Goal: Task Accomplishment & Management: Manage account settings

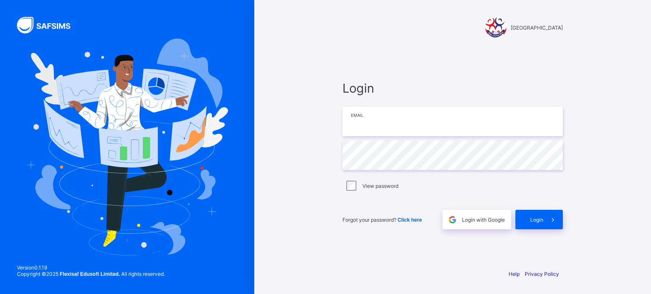
type input "**********"
click at [543, 219] on span at bounding box center [552, 219] width 19 height 19
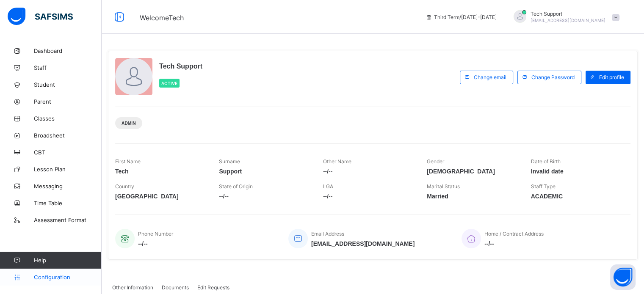
click at [74, 274] on span "Configuration" at bounding box center [67, 277] width 67 height 7
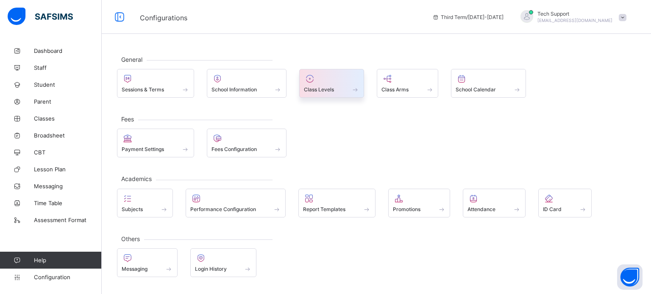
click at [343, 84] on span at bounding box center [331, 85] width 55 height 2
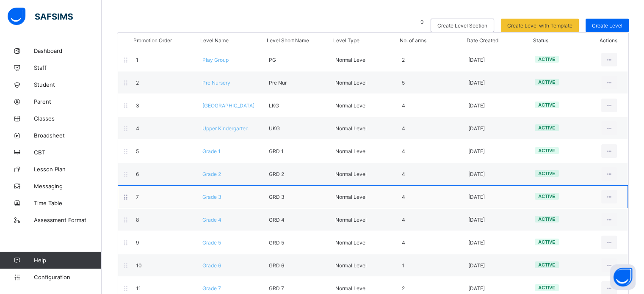
scroll to position [85, 0]
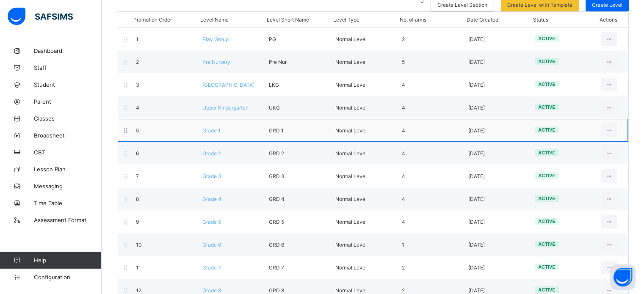
click at [214, 133] on div "5 Grade 1 GRD 1 Normal Level 4 [DATE] active View Class Level Edit Class Level …" at bounding box center [373, 130] width 510 height 23
click at [213, 134] on div "5 Grade 1 GRD 1 Normal Level 4 [DATE] active View Class Level Edit Class Level …" at bounding box center [373, 130] width 510 height 23
click at [215, 130] on span "Grade 1" at bounding box center [211, 130] width 18 height 6
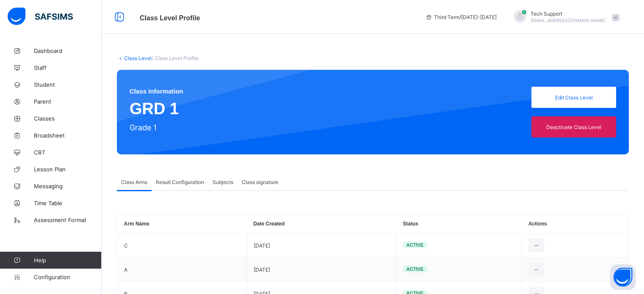
click at [193, 181] on span "Result Configuration" at bounding box center [180, 182] width 48 height 6
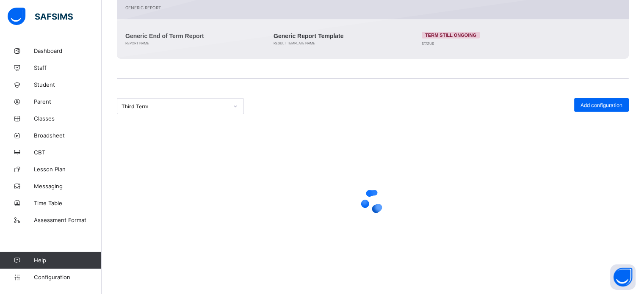
scroll to position [127, 0]
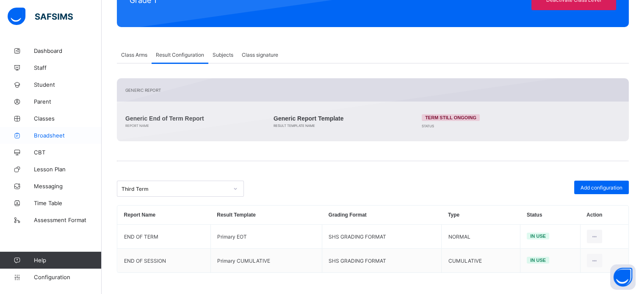
click at [57, 136] on span "Broadsheet" at bounding box center [68, 135] width 68 height 7
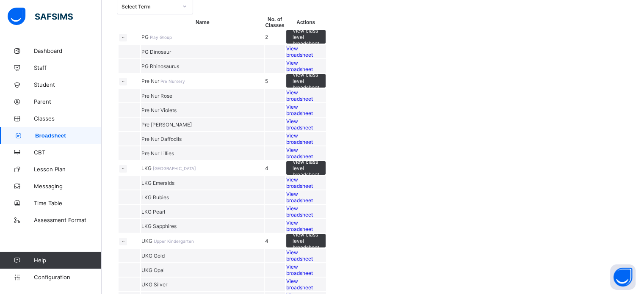
scroll to position [42, 0]
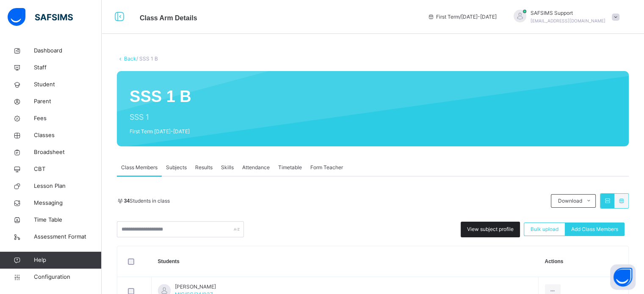
click at [495, 229] on span "View subject profile" at bounding box center [490, 230] width 47 height 8
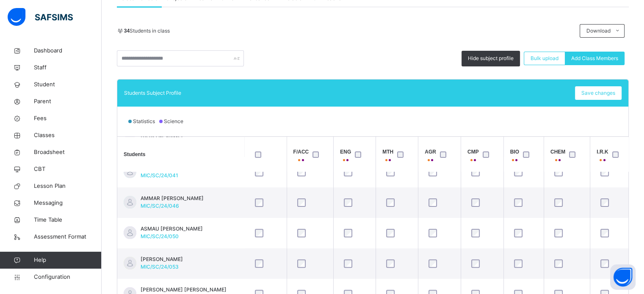
scroll to position [237, 0]
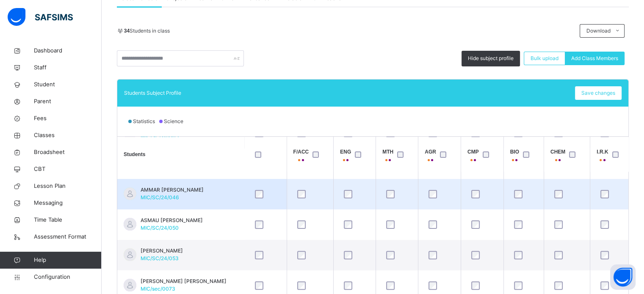
click at [276, 179] on td at bounding box center [265, 194] width 42 height 30
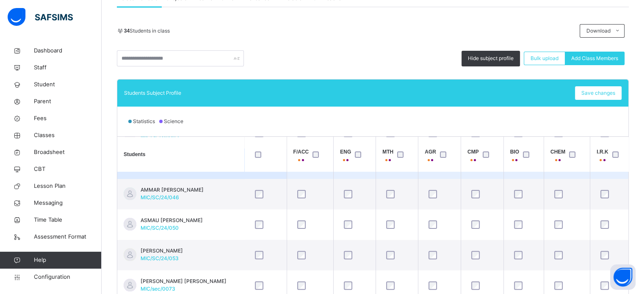
click at [574, 175] on td at bounding box center [567, 164] width 46 height 30
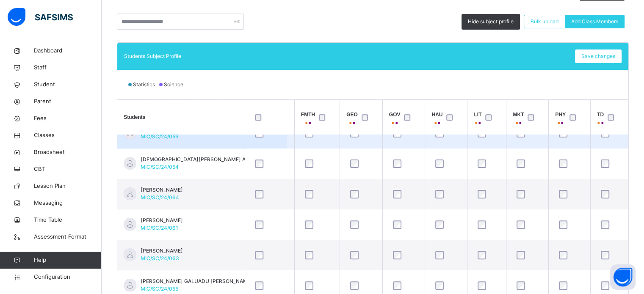
scroll to position [762, 524]
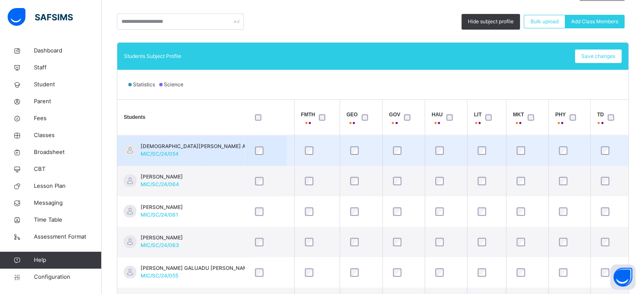
click at [277, 147] on div at bounding box center [265, 151] width 25 height 8
click at [276, 148] on div at bounding box center [265, 151] width 25 height 8
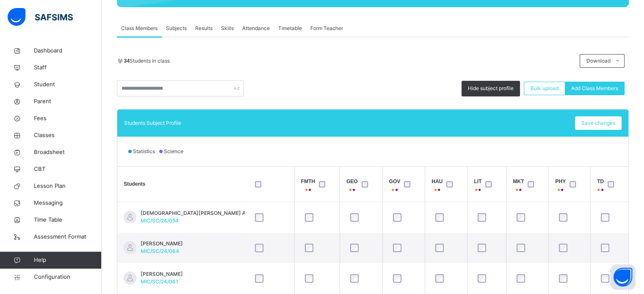
scroll to position [79, 0]
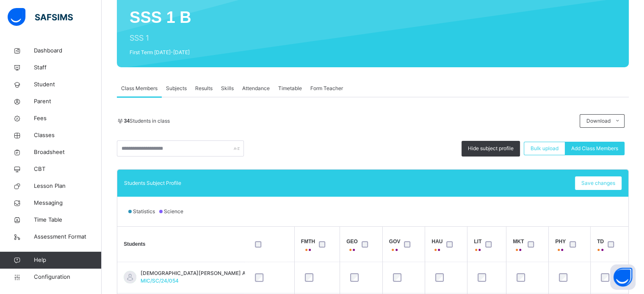
click at [169, 86] on span "Subjects" at bounding box center [176, 89] width 21 height 8
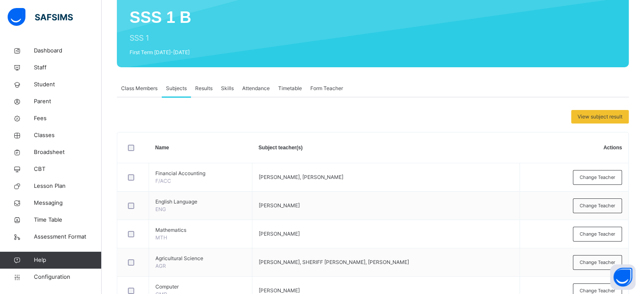
click at [198, 88] on span "Results" at bounding box center [203, 89] width 17 height 8
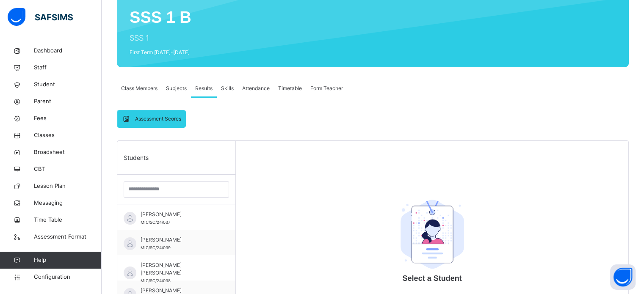
click at [226, 88] on span "Skills" at bounding box center [227, 89] width 13 height 8
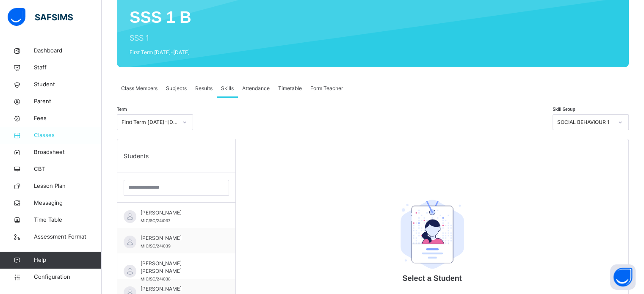
click at [48, 135] on span "Classes" at bounding box center [68, 135] width 68 height 8
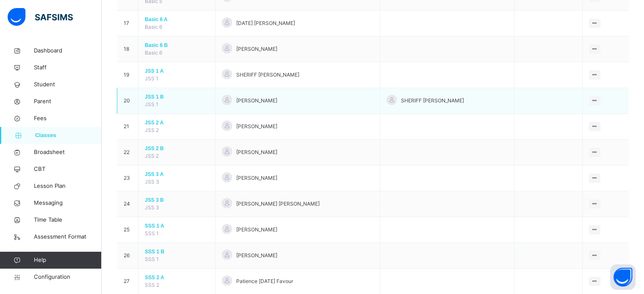
scroll to position [508, 0]
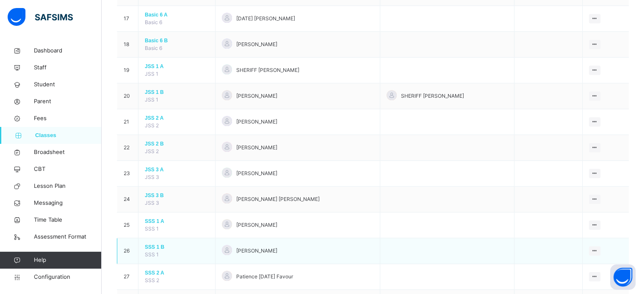
click at [158, 244] on span "SSS 1 B" at bounding box center [177, 248] width 64 height 8
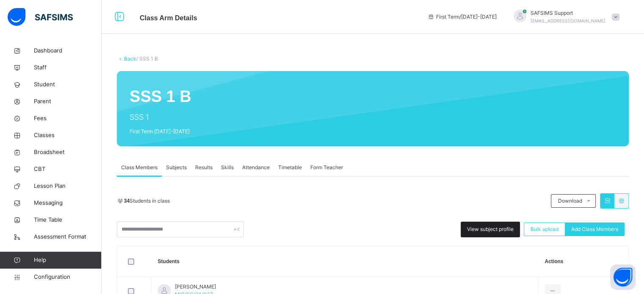
click at [491, 225] on div "View subject profile" at bounding box center [490, 230] width 59 height 16
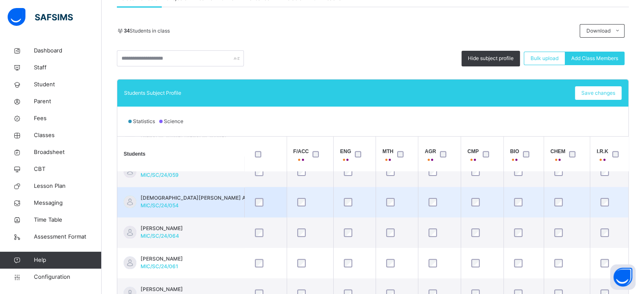
scroll to position [762, 0]
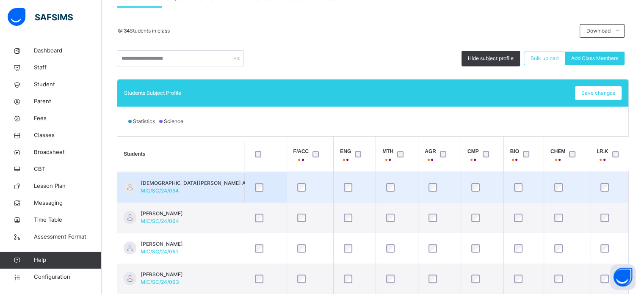
click at [291, 173] on td at bounding box center [310, 187] width 47 height 30
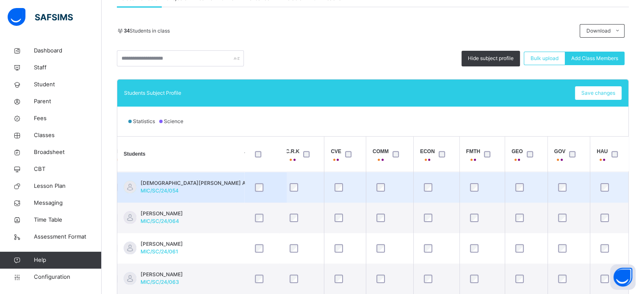
scroll to position [762, 356]
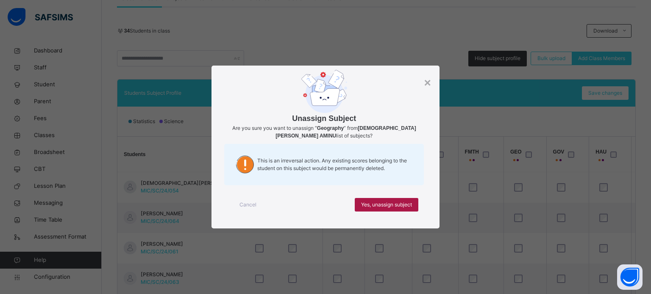
click at [399, 205] on span "Yes, unassign subject" at bounding box center [386, 205] width 51 height 8
click at [396, 203] on span "Yes, unassign subject" at bounding box center [386, 205] width 51 height 8
click at [391, 206] on span "Yes, unassign subject" at bounding box center [386, 205] width 51 height 8
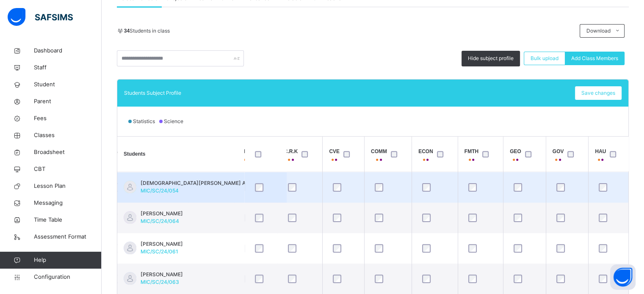
click at [540, 172] on td at bounding box center [524, 187] width 43 height 30
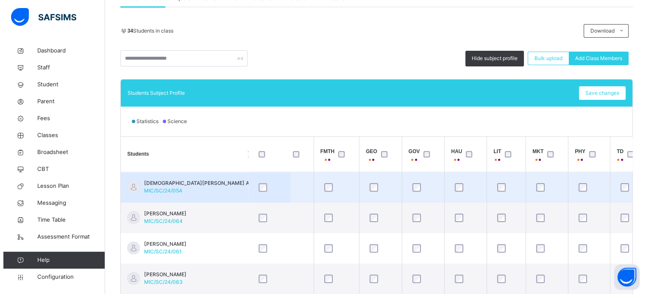
scroll to position [762, 524]
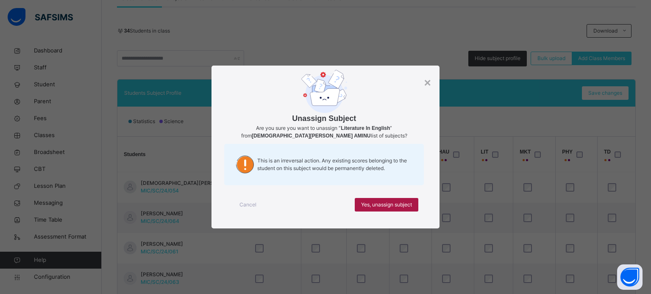
click at [406, 208] on span "Yes, unassign subject" at bounding box center [386, 205] width 51 height 8
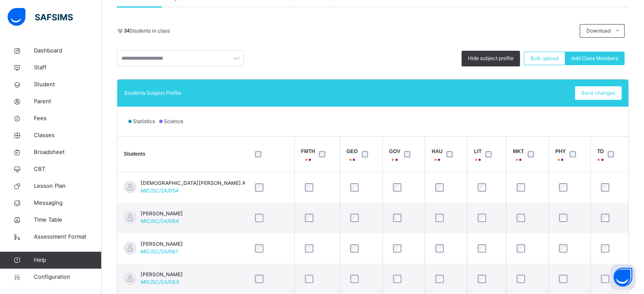
click at [369, 169] on th "GEO" at bounding box center [361, 154] width 43 height 35
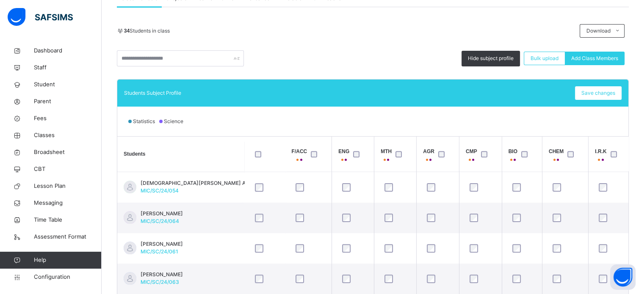
scroll to position [762, 0]
click at [595, 93] on span "Save changes" at bounding box center [599, 93] width 34 height 8
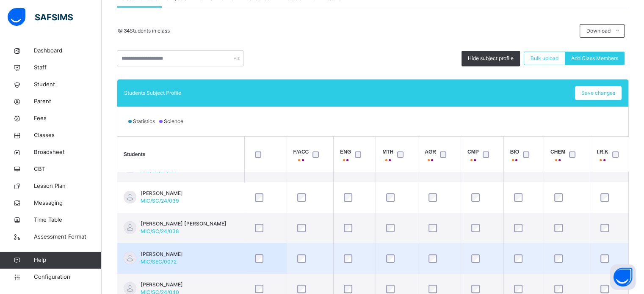
scroll to position [0, 0]
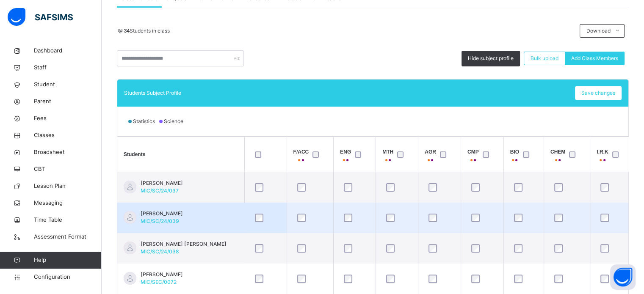
click at [300, 204] on td at bounding box center [310, 218] width 47 height 30
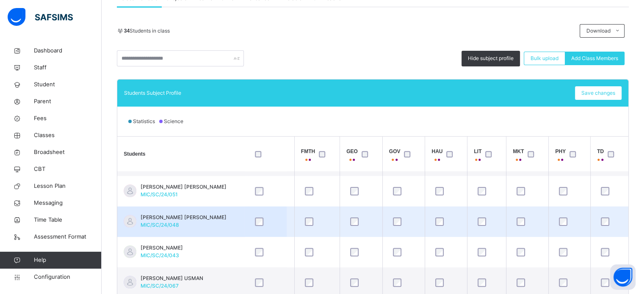
scroll to position [373, 524]
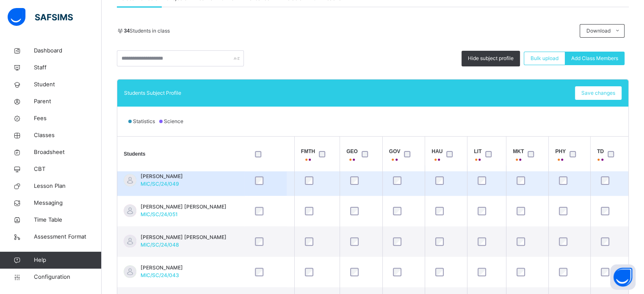
click at [216, 175] on td "FAUZIYA KABIR AUWAL MIC/SC/24/049" at bounding box center [180, 181] width 127 height 30
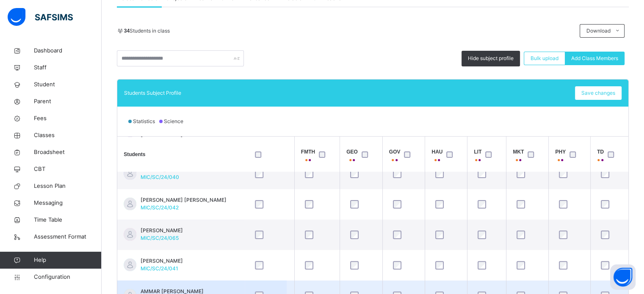
scroll to position [93, 524]
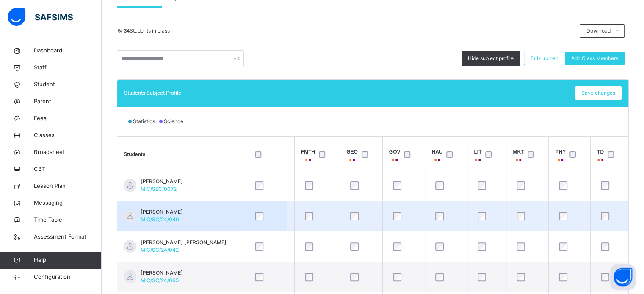
click at [282, 201] on td at bounding box center [265, 216] width 42 height 30
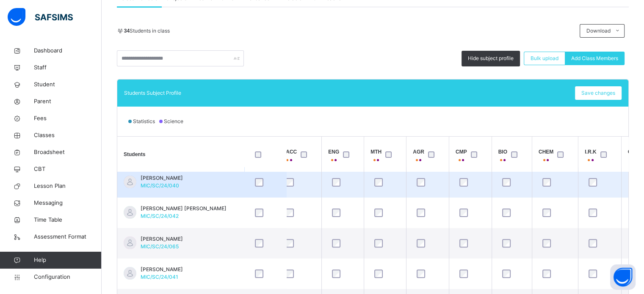
scroll to position [127, 0]
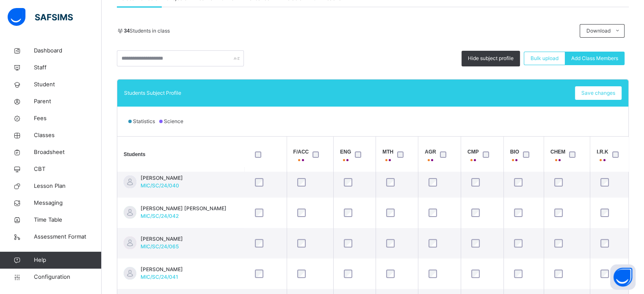
click at [495, 170] on th "CMP" at bounding box center [482, 154] width 43 height 35
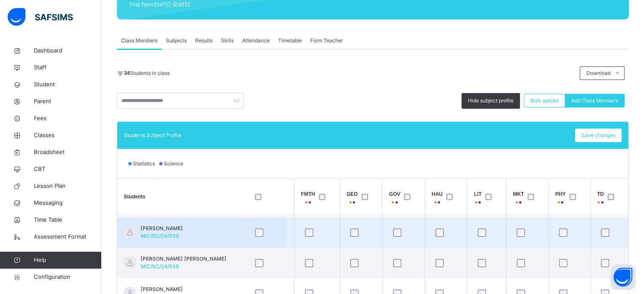
scroll to position [42, 524]
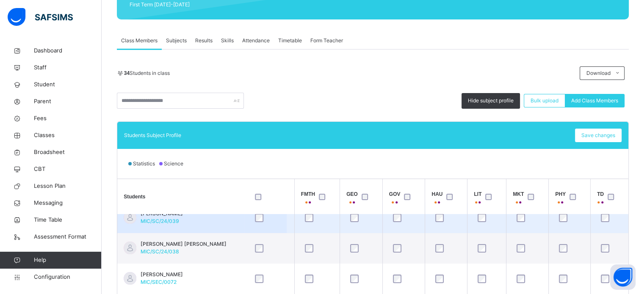
click at [231, 231] on td "ABDULLAHI GWARZO ABDULRAHMAN MIC/SC/24/039" at bounding box center [180, 218] width 127 height 30
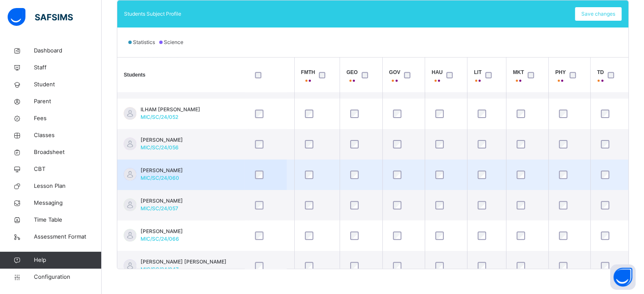
scroll to position [525, 524]
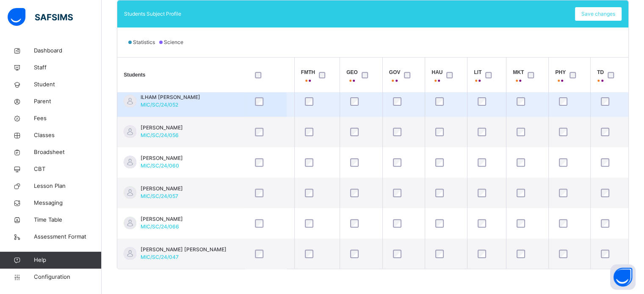
click at [278, 101] on div at bounding box center [265, 102] width 29 height 18
click at [278, 99] on div at bounding box center [265, 102] width 29 height 18
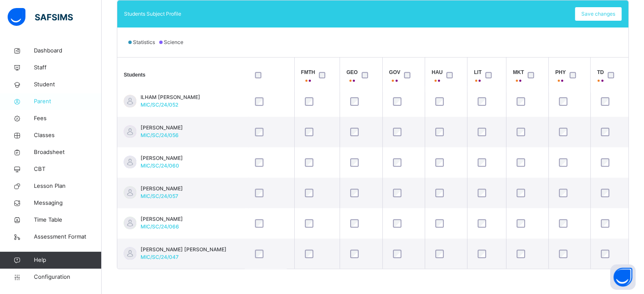
click at [58, 101] on span "Parent" at bounding box center [68, 101] width 68 height 8
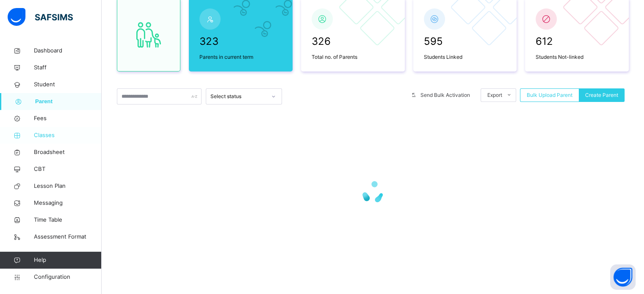
scroll to position [83, 0]
click at [42, 136] on span "Classes" at bounding box center [68, 135] width 68 height 8
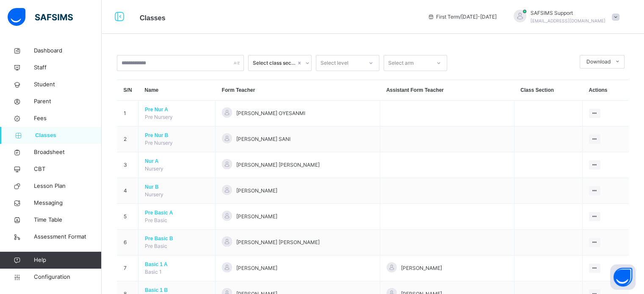
click at [292, 63] on div "Select class section" at bounding box center [274, 63] width 43 height 8
click at [326, 61] on div "Select level" at bounding box center [335, 63] width 28 height 16
click at [339, 149] on div "SSS 1" at bounding box center [347, 154] width 63 height 14
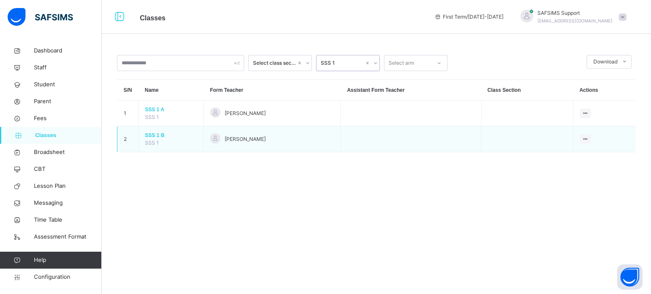
click at [153, 135] on span "SSS 1 B" at bounding box center [171, 136] width 52 height 8
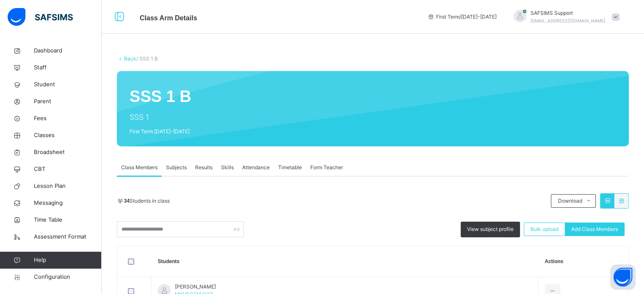
click at [182, 171] on span "Subjects" at bounding box center [176, 168] width 21 height 8
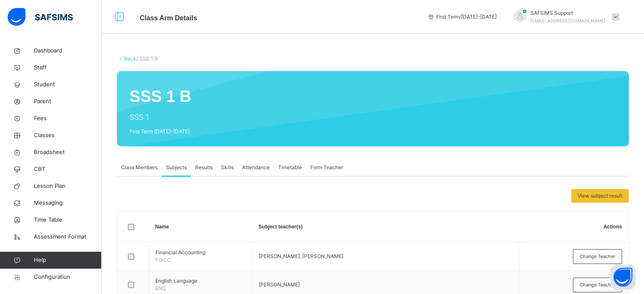
click at [147, 171] on span "Class Members" at bounding box center [139, 168] width 36 height 8
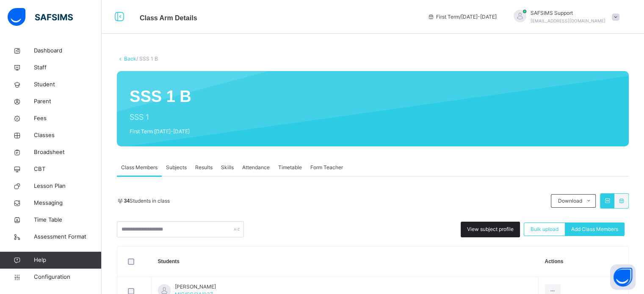
click at [487, 228] on span "View subject profile" at bounding box center [490, 230] width 47 height 8
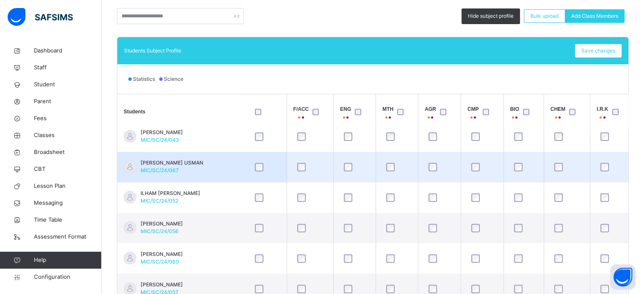
scroll to position [508, 0]
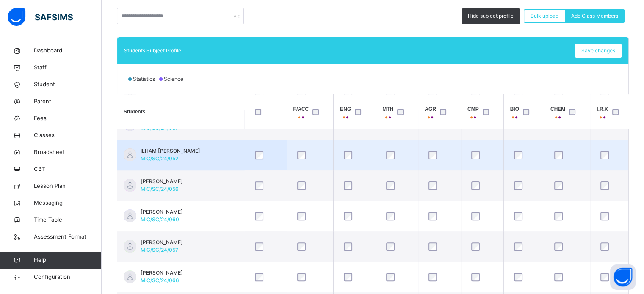
click at [222, 154] on td "ILHAM LADAN IBRAHIM MIC/SC/24/052" at bounding box center [180, 155] width 127 height 30
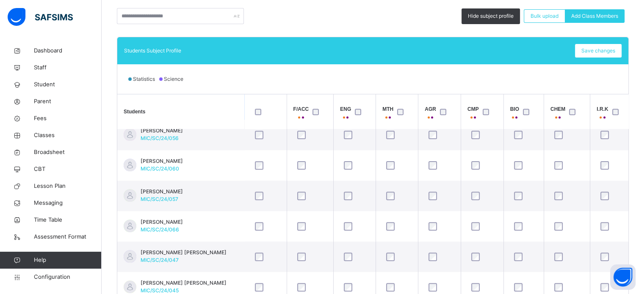
scroll to position [542, 0]
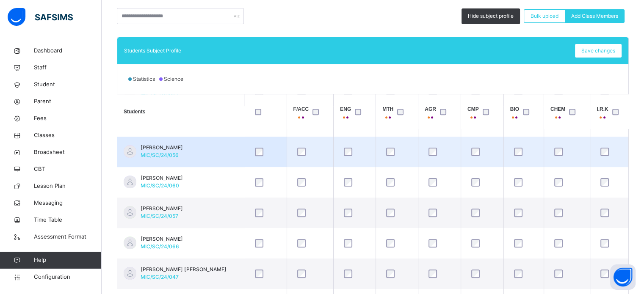
click at [448, 138] on td at bounding box center [439, 152] width 43 height 30
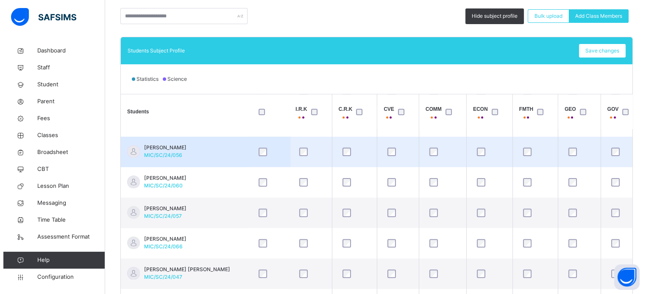
scroll to position [542, 322]
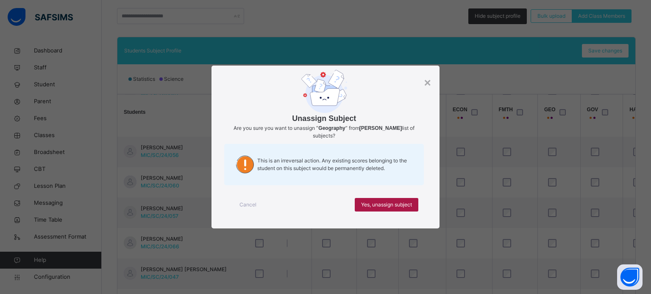
click at [399, 207] on span "Yes, unassign subject" at bounding box center [386, 205] width 51 height 8
click at [399, 206] on span "Yes, unassign subject" at bounding box center [386, 205] width 51 height 8
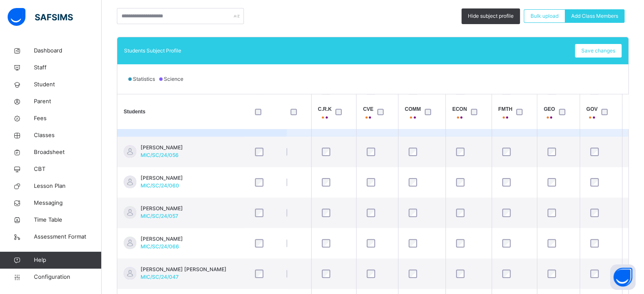
click at [564, 133] on td at bounding box center [558, 121] width 43 height 30
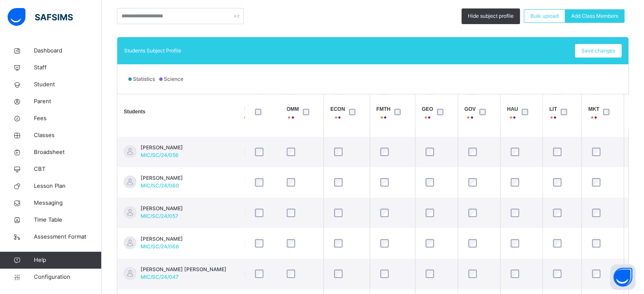
scroll to position [542, 457]
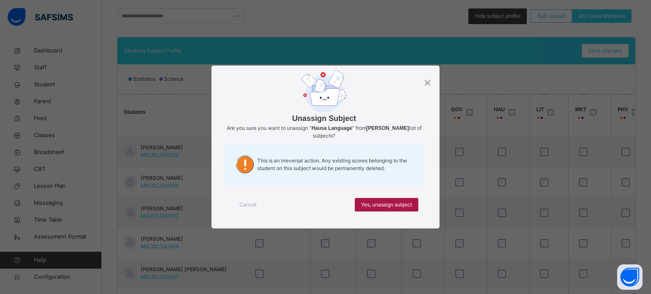
click at [381, 202] on span "Yes, unassign subject" at bounding box center [386, 205] width 51 height 8
click at [398, 201] on span "Yes, unassign subject" at bounding box center [386, 205] width 51 height 8
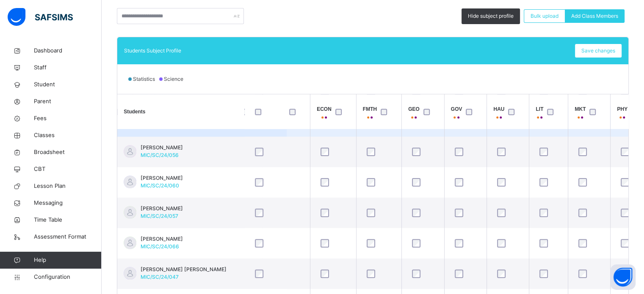
click at [581, 133] on td at bounding box center [589, 121] width 42 height 30
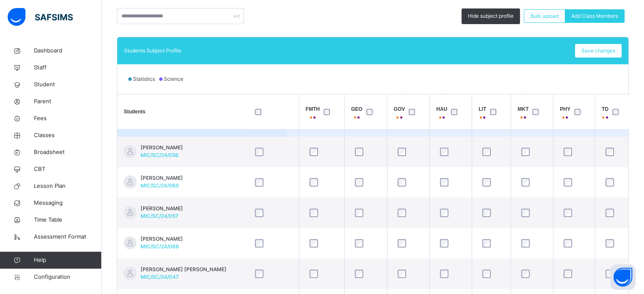
scroll to position [542, 524]
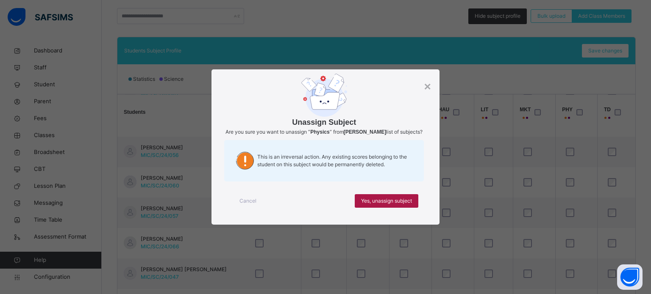
click at [414, 203] on div "Yes, unassign subject" at bounding box center [387, 201] width 64 height 14
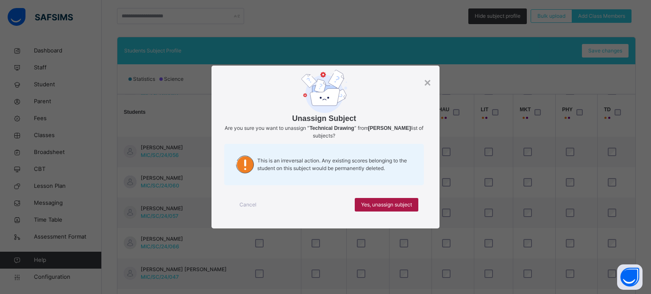
click at [368, 201] on span "Yes, unassign subject" at bounding box center [386, 205] width 51 height 8
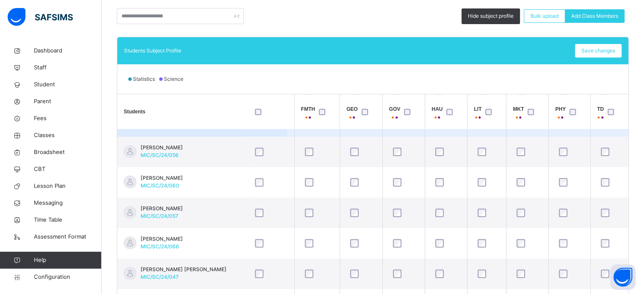
click at [496, 132] on td at bounding box center [487, 121] width 39 height 30
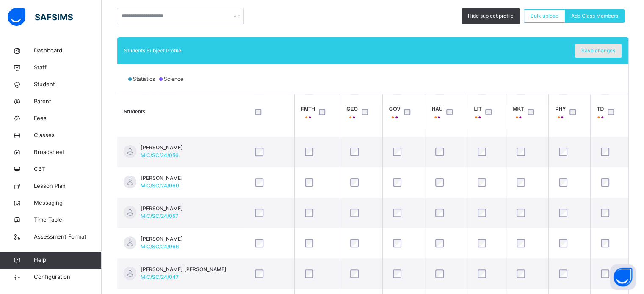
click at [599, 50] on span "Save changes" at bounding box center [599, 51] width 34 height 8
click at [612, 49] on span "Save changes" at bounding box center [599, 51] width 34 height 8
click at [611, 52] on div "Save changes" at bounding box center [598, 51] width 47 height 14
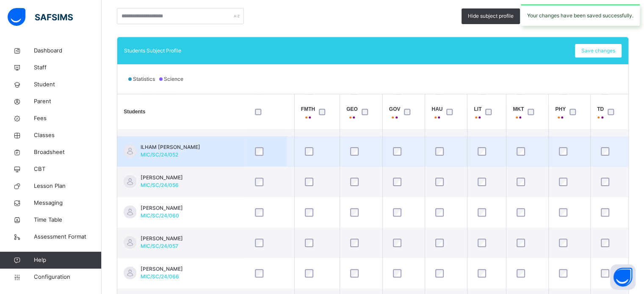
scroll to position [500, 524]
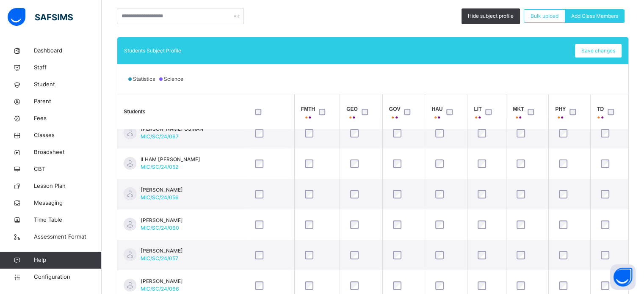
drag, startPoint x: 650, startPoint y: -39, endPoint x: 650, endPoint y: -51, distance: 11.9
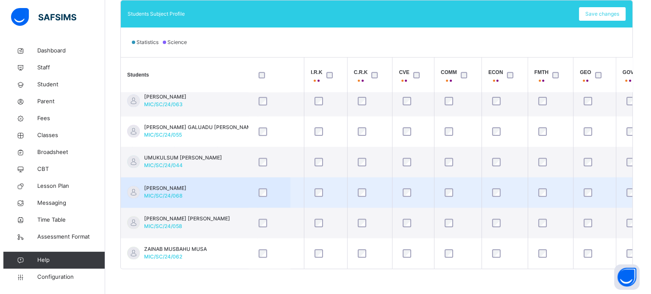
scroll to position [864, 288]
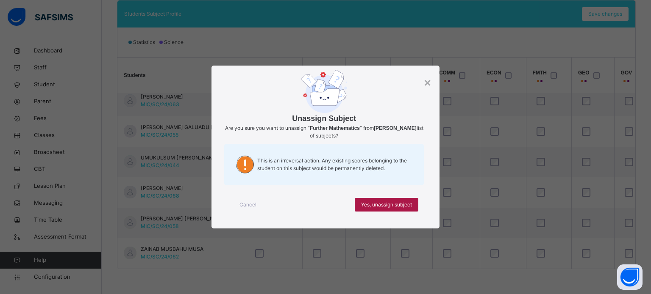
click at [364, 204] on span "Yes, unassign subject" at bounding box center [386, 205] width 51 height 8
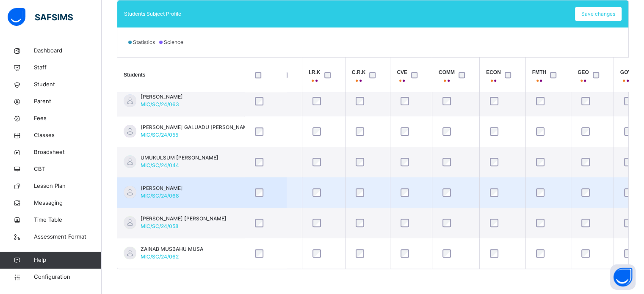
click at [593, 177] on td at bounding box center [592, 192] width 43 height 30
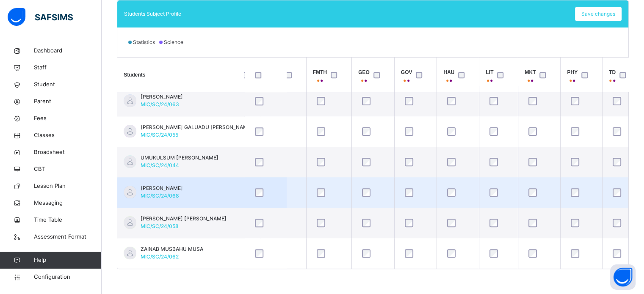
scroll to position [864, 508]
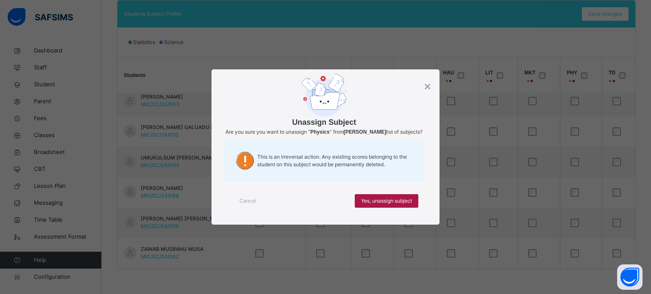
click at [409, 205] on span "Yes, unassign subject" at bounding box center [386, 201] width 51 height 8
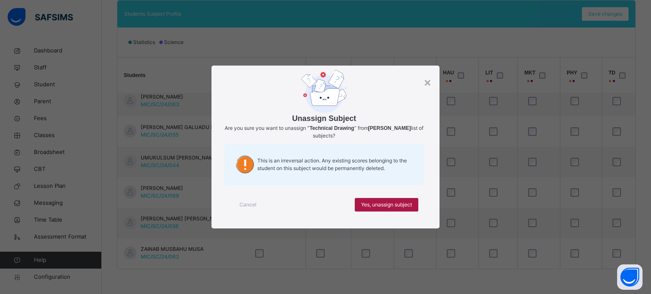
click at [405, 202] on span "Yes, unassign subject" at bounding box center [386, 205] width 51 height 8
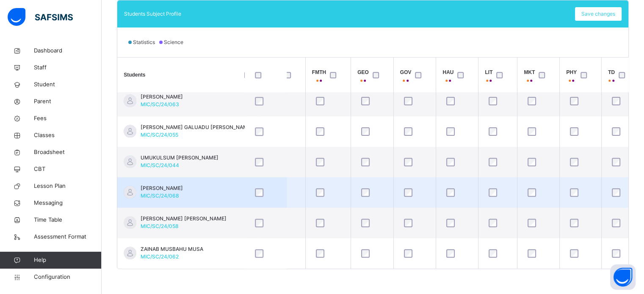
click at [552, 177] on td at bounding box center [539, 192] width 42 height 30
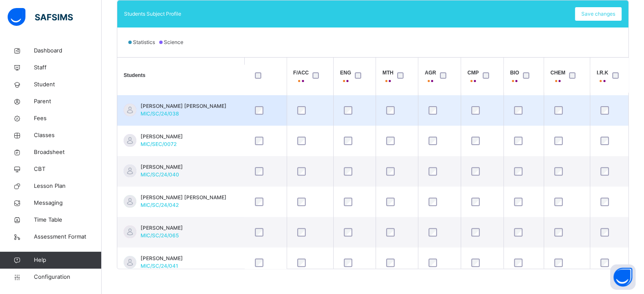
scroll to position [17, 0]
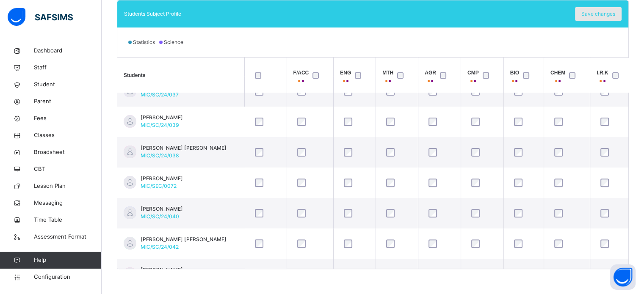
click at [604, 14] on span "Save changes" at bounding box center [599, 14] width 34 height 8
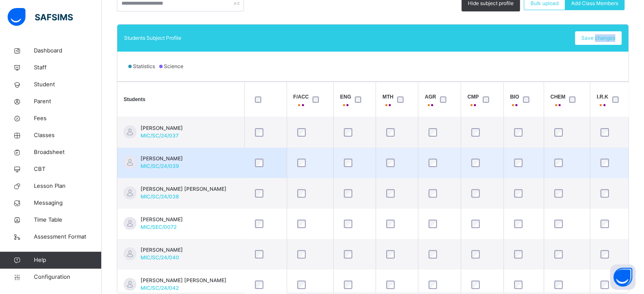
scroll to position [206, 0]
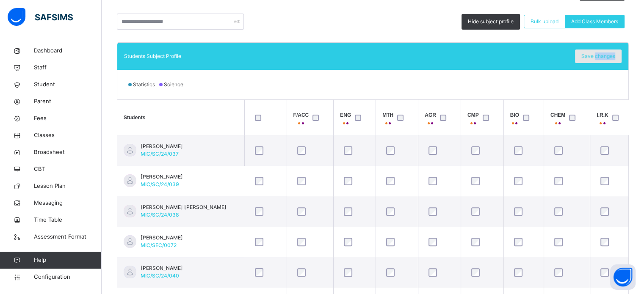
click at [599, 55] on div "Save changes" at bounding box center [598, 57] width 47 height 14
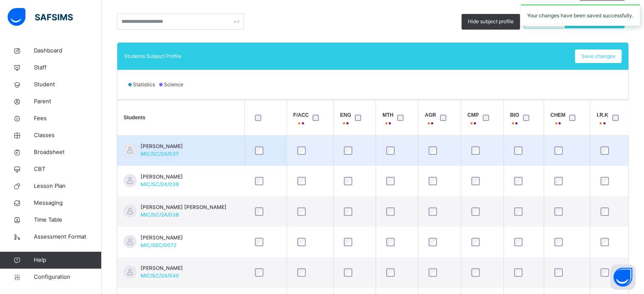
click at [271, 137] on td at bounding box center [265, 151] width 42 height 31
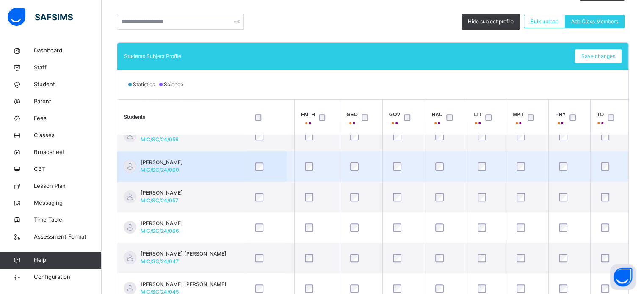
scroll to position [551, 524]
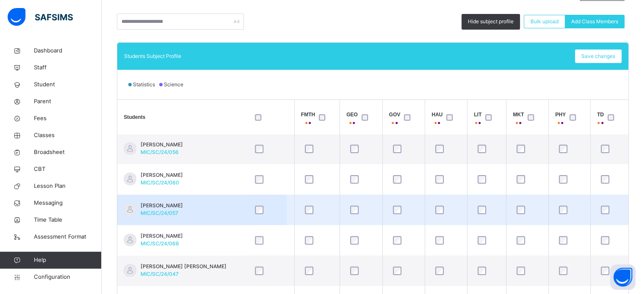
click at [286, 195] on td at bounding box center [271, 210] width 46 height 30
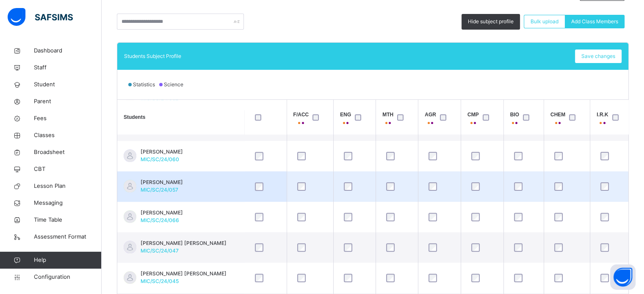
scroll to position [593, 0]
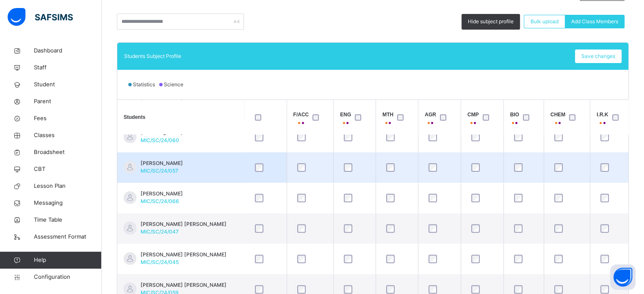
click at [315, 153] on td at bounding box center [310, 167] width 47 height 30
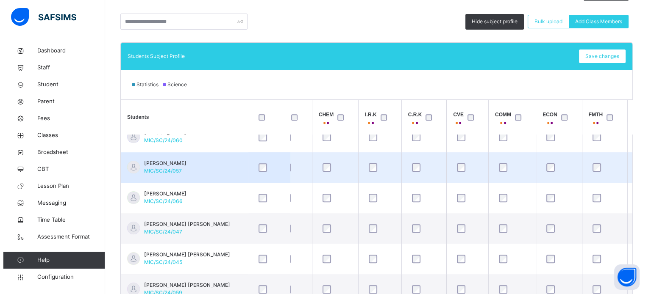
scroll to position [593, 237]
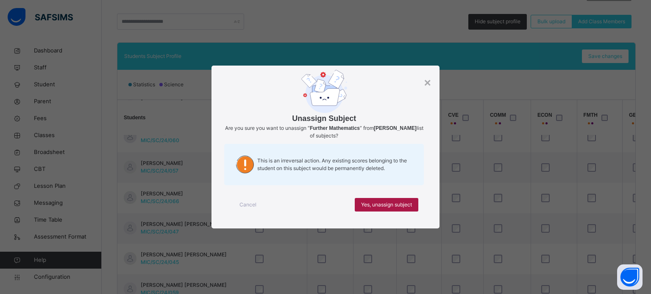
click at [379, 199] on div "Yes, unassign subject" at bounding box center [387, 205] width 64 height 14
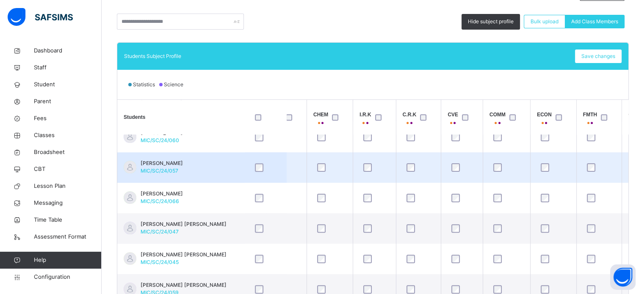
click at [555, 152] on td at bounding box center [553, 167] width 46 height 30
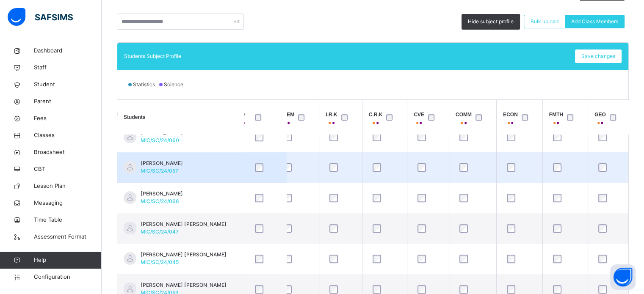
scroll to position [593, 288]
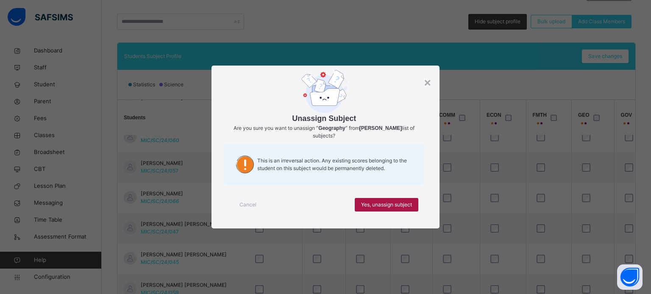
click at [404, 201] on span "Yes, unassign subject" at bounding box center [386, 205] width 51 height 8
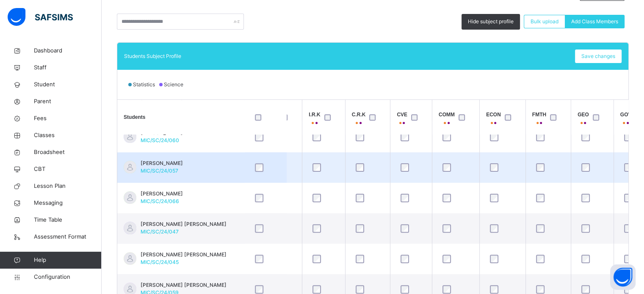
click at [589, 154] on td at bounding box center [592, 167] width 43 height 30
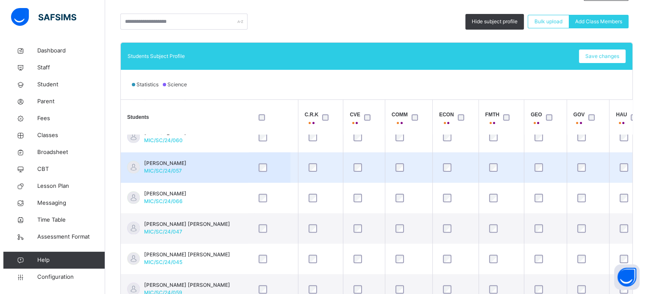
scroll to position [593, 356]
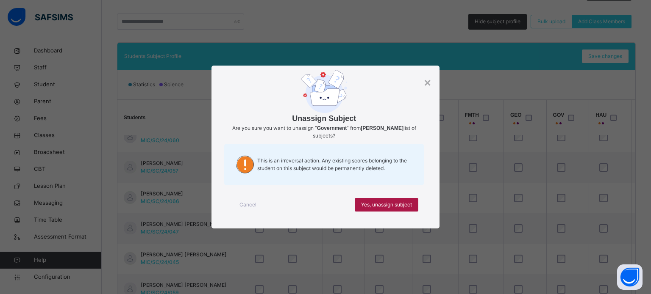
click at [393, 208] on span "Yes, unassign subject" at bounding box center [386, 205] width 51 height 8
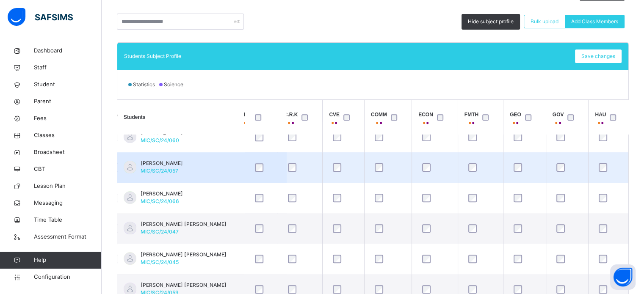
click at [565, 152] on td at bounding box center [567, 167] width 43 height 30
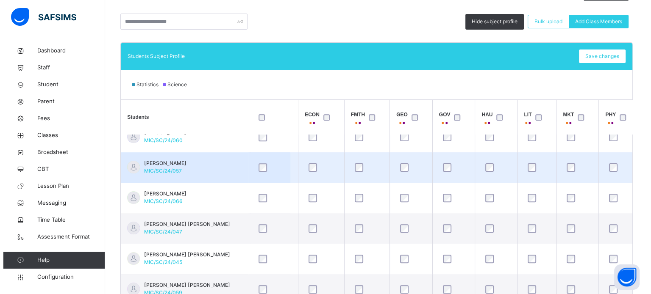
scroll to position [593, 474]
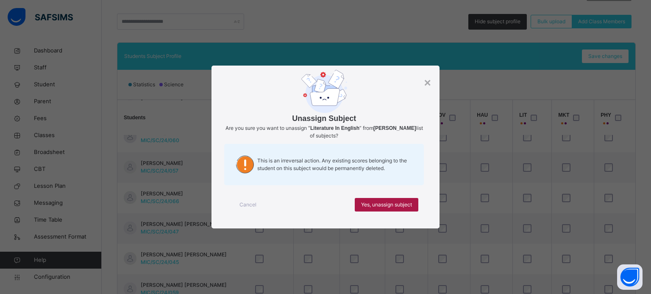
click at [403, 206] on span "Yes, unassign subject" at bounding box center [386, 205] width 51 height 8
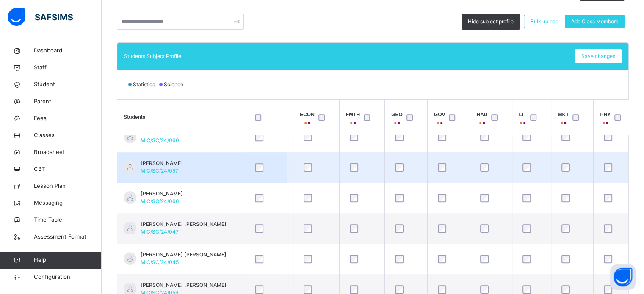
click at [549, 156] on td at bounding box center [531, 167] width 39 height 30
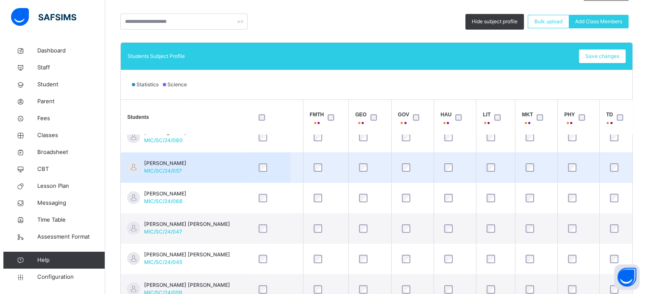
scroll to position [593, 524]
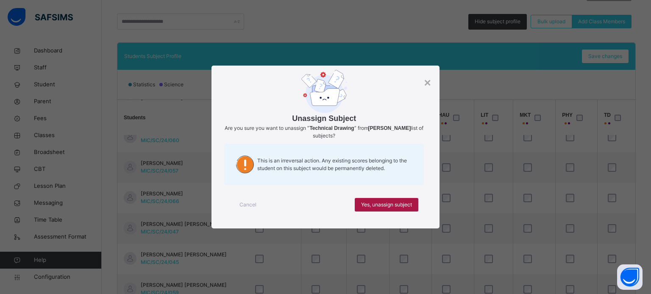
click at [385, 208] on span "Yes, unassign subject" at bounding box center [386, 205] width 51 height 8
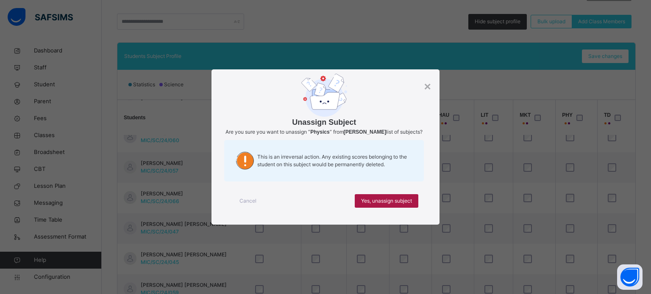
click at [380, 205] on span "Yes, unassign subject" at bounding box center [386, 201] width 51 height 8
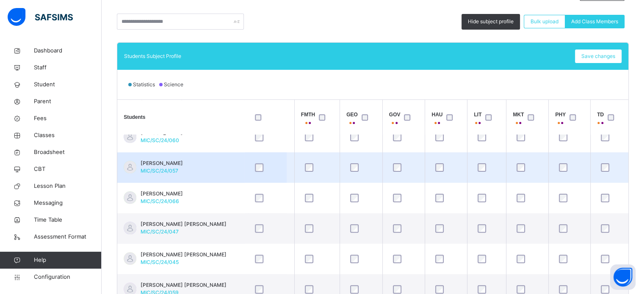
click at [502, 154] on td at bounding box center [487, 167] width 39 height 30
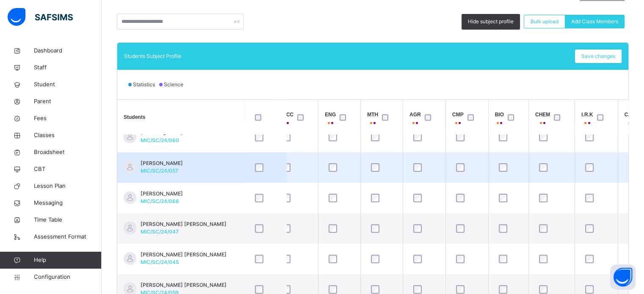
scroll to position [593, 0]
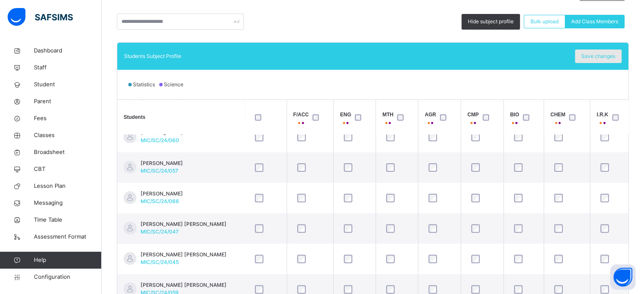
click at [612, 56] on span "Save changes" at bounding box center [599, 57] width 34 height 8
click at [615, 57] on span "Save changes" at bounding box center [599, 57] width 34 height 8
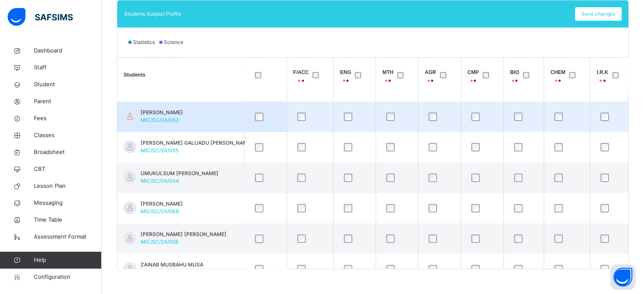
scroll to position [864, 0]
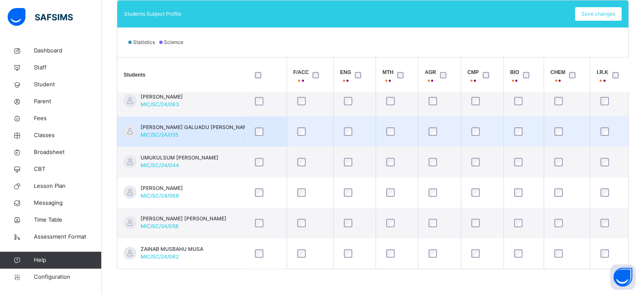
click at [224, 123] on td "SADIQ GALUADU IBRAHIM MIC/SC/24/055" at bounding box center [180, 131] width 127 height 30
click at [580, 123] on div at bounding box center [567, 132] width 33 height 18
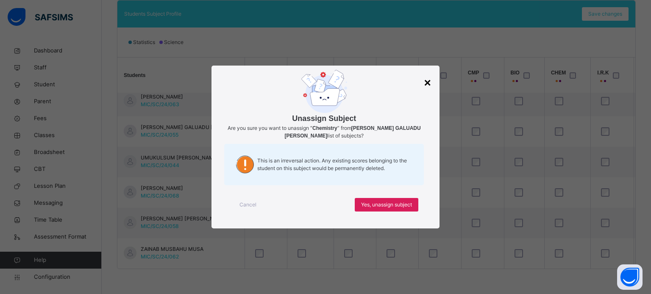
click at [427, 83] on div "×" at bounding box center [427, 83] width 7 height 18
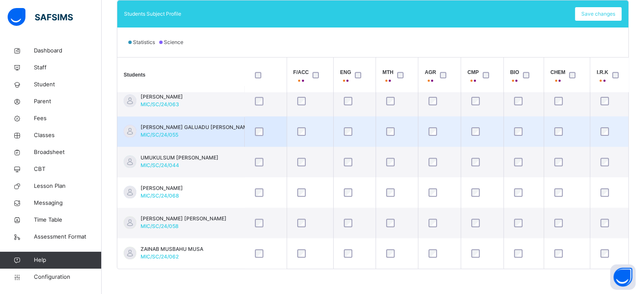
click at [576, 116] on td at bounding box center [567, 131] width 46 height 30
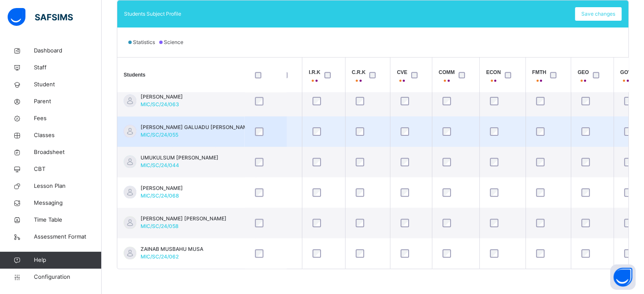
scroll to position [864, 305]
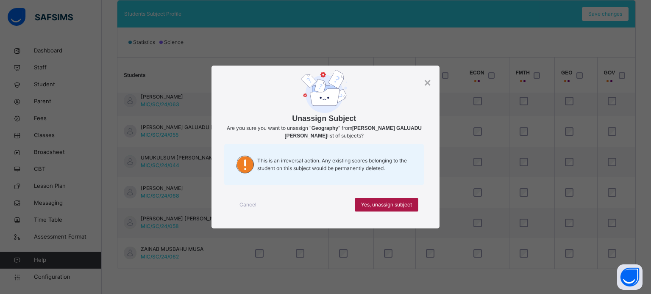
click at [402, 200] on div "Yes, unassign subject" at bounding box center [387, 205] width 64 height 14
click at [400, 206] on span "Yes, unassign subject" at bounding box center [386, 205] width 51 height 8
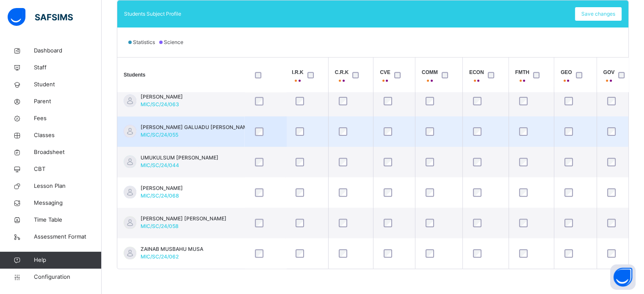
click at [569, 116] on td at bounding box center [575, 131] width 43 height 30
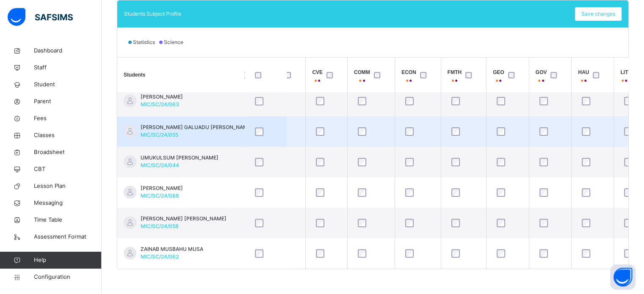
scroll to position [864, 390]
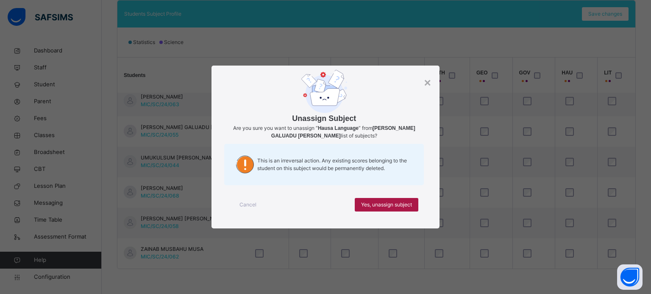
click at [392, 205] on span "Yes, unassign subject" at bounding box center [386, 205] width 51 height 8
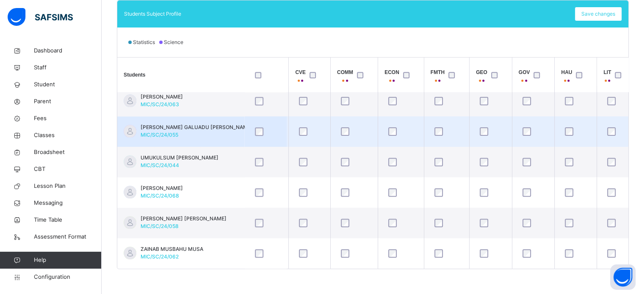
click at [593, 116] on td at bounding box center [576, 131] width 42 height 30
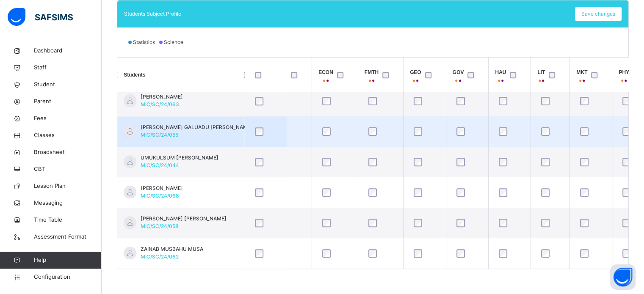
scroll to position [864, 457]
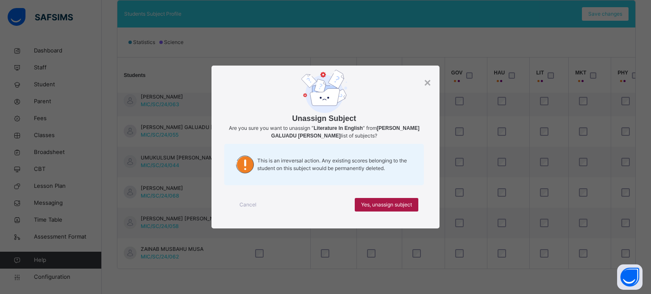
click at [405, 204] on span "Yes, unassign subject" at bounding box center [386, 205] width 51 height 8
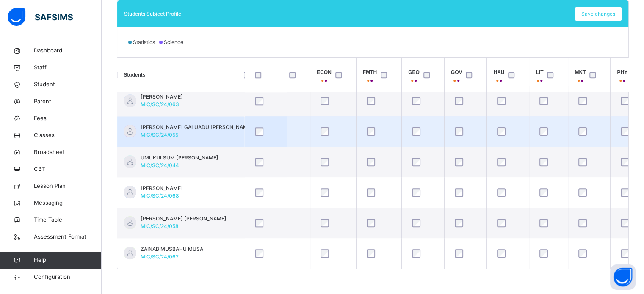
click at [560, 116] on td at bounding box center [548, 131] width 39 height 30
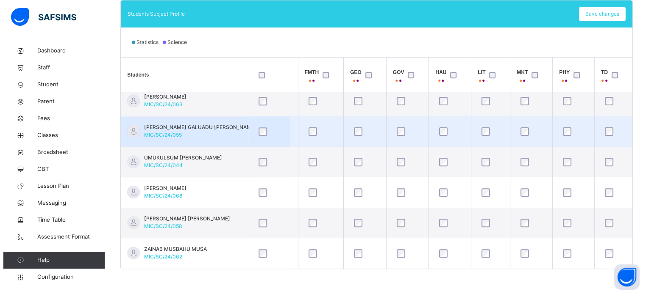
scroll to position [864, 524]
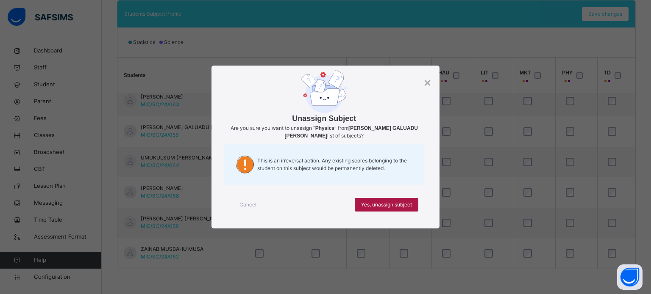
click at [400, 207] on span "Yes, unassign subject" at bounding box center [386, 205] width 51 height 8
click at [385, 203] on span "Yes, unassign subject" at bounding box center [386, 205] width 51 height 8
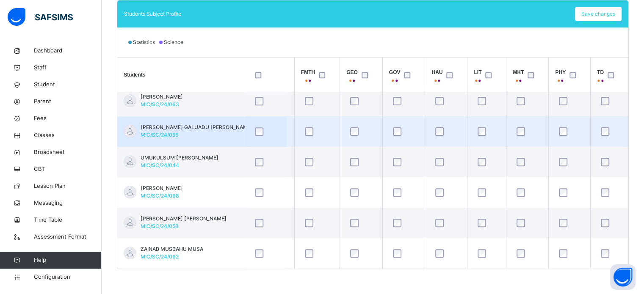
click at [511, 117] on td at bounding box center [528, 131] width 42 height 30
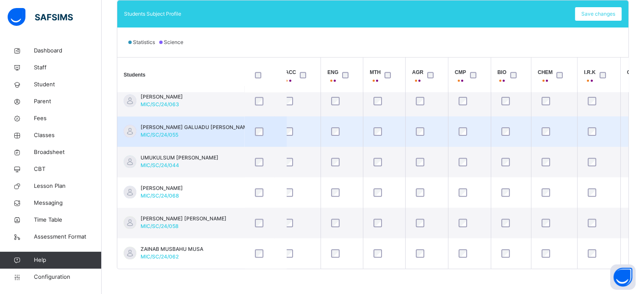
scroll to position [864, 0]
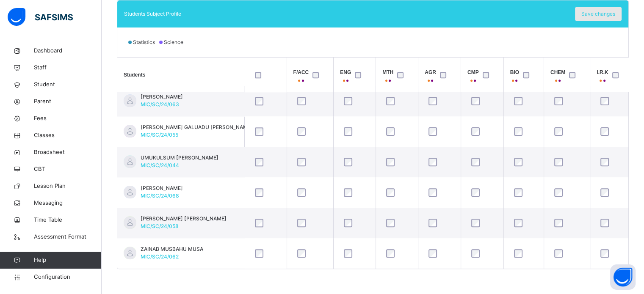
click at [611, 13] on span "Save changes" at bounding box center [599, 14] width 34 height 8
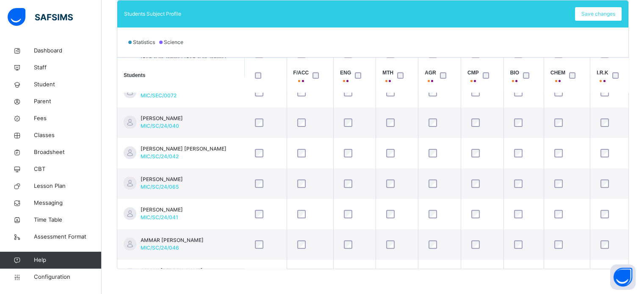
scroll to position [127, 0]
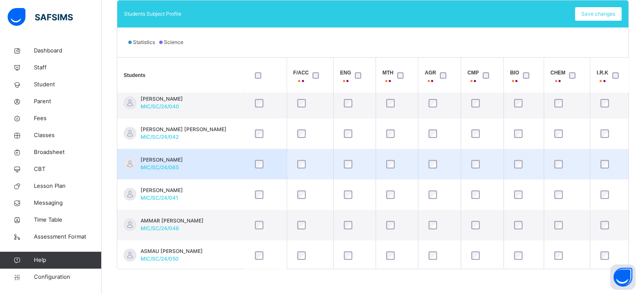
click at [219, 158] on td "AISHA TAFIDA YUSUF MIC/SC/24/065" at bounding box center [180, 164] width 127 height 30
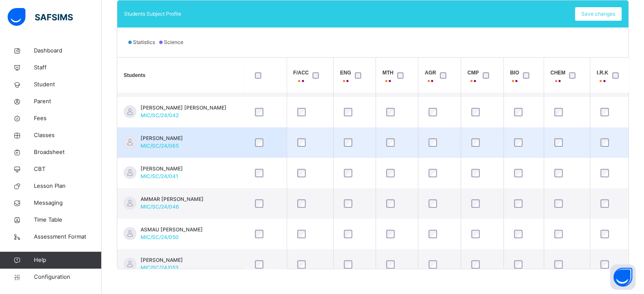
scroll to position [169, 0]
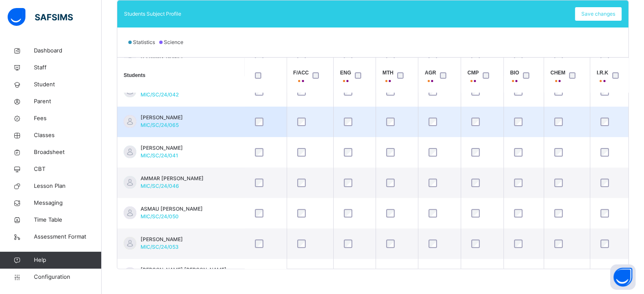
click at [265, 108] on td at bounding box center [265, 122] width 42 height 30
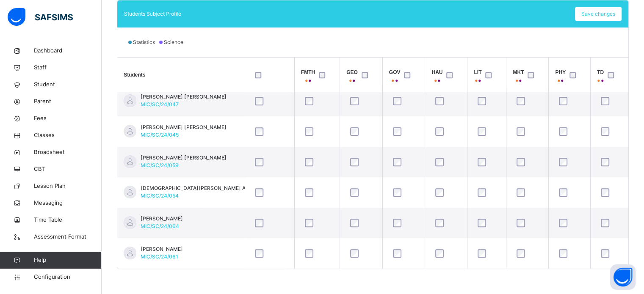
scroll to position [720, 524]
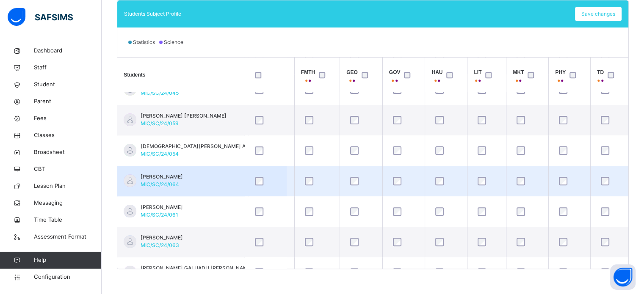
click at [230, 173] on td "NABILA SHAMSUDDEEN MIC/SC/24/064" at bounding box center [180, 181] width 127 height 30
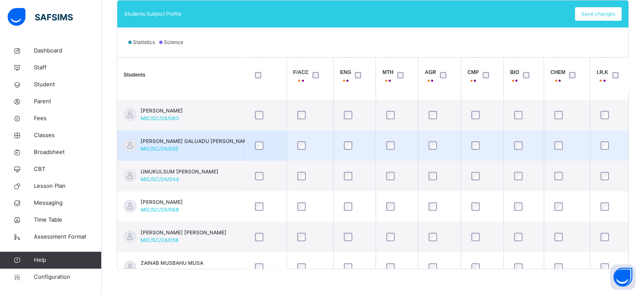
scroll to position [805, 0]
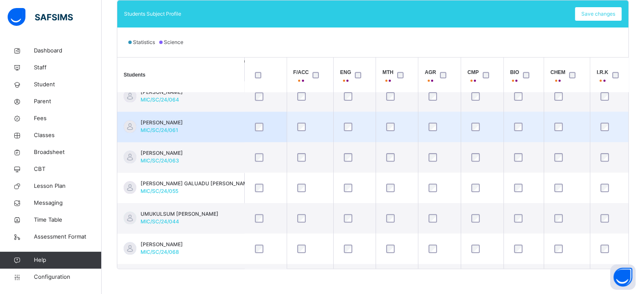
click at [216, 118] on td "NANA ABUBAKAR ASMAU MIC/SC/24/061" at bounding box center [180, 127] width 127 height 30
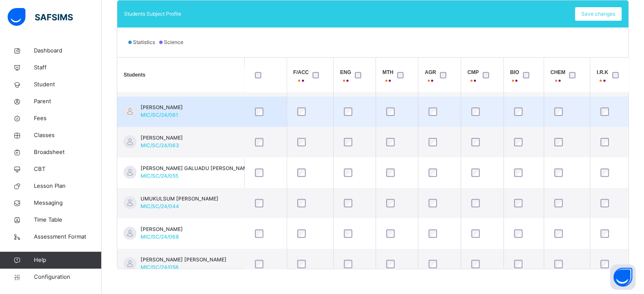
scroll to position [822, 0]
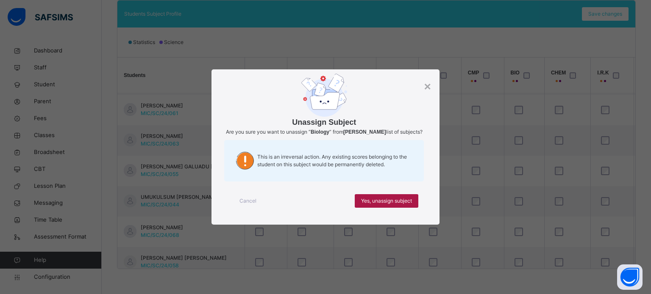
click at [393, 202] on span "Yes, unassign subject" at bounding box center [386, 201] width 51 height 8
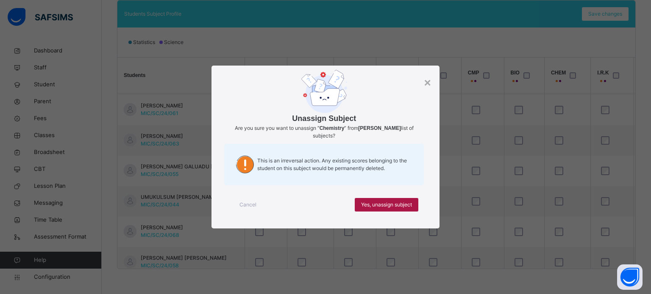
click at [387, 203] on span "Yes, unassign subject" at bounding box center [386, 205] width 51 height 8
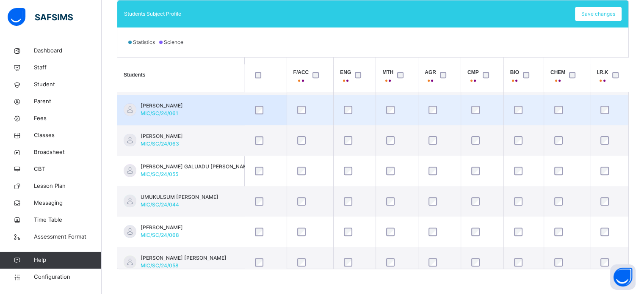
click at [524, 96] on td at bounding box center [524, 110] width 40 height 30
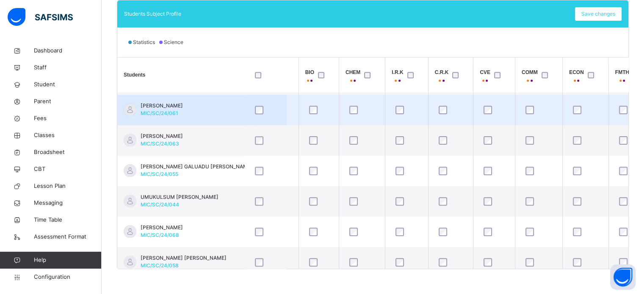
scroll to position [822, 220]
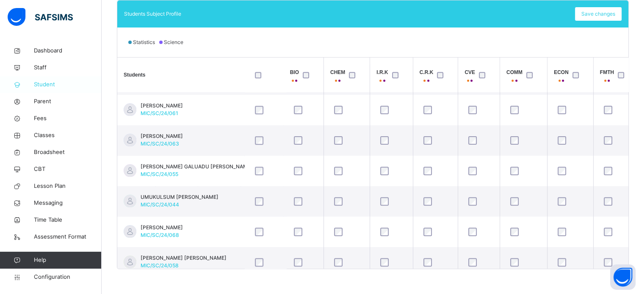
click at [42, 84] on span "Student" at bounding box center [68, 84] width 68 height 8
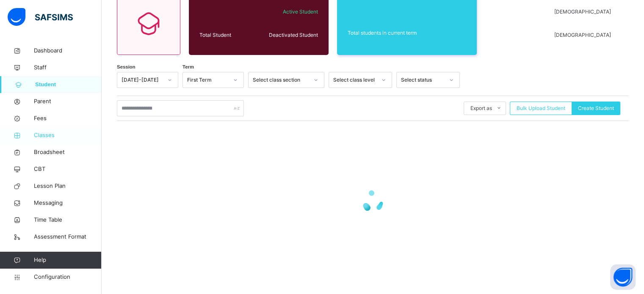
scroll to position [249, 0]
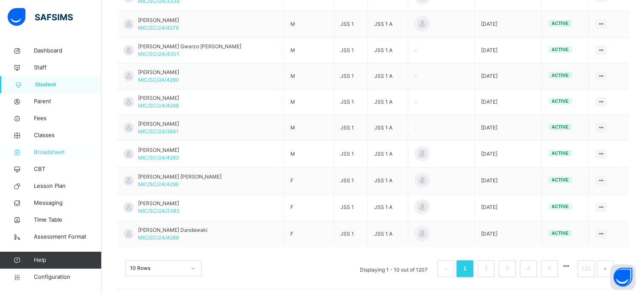
click at [41, 151] on span "Broadsheet" at bounding box center [68, 152] width 68 height 8
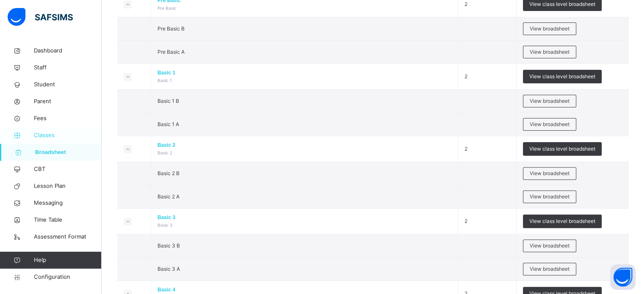
scroll to position [254, 0]
click at [41, 139] on link "Classes" at bounding box center [51, 135] width 102 height 17
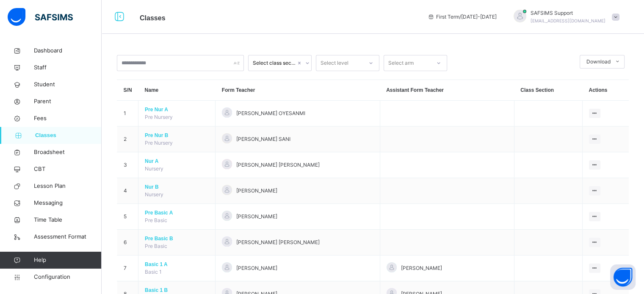
click at [348, 62] on div "Select level" at bounding box center [335, 63] width 28 height 16
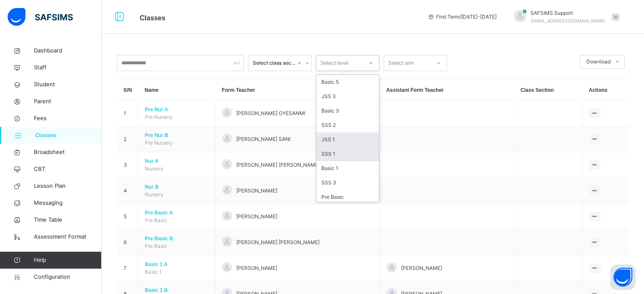
click at [334, 146] on div "JSS 1" at bounding box center [347, 140] width 63 height 14
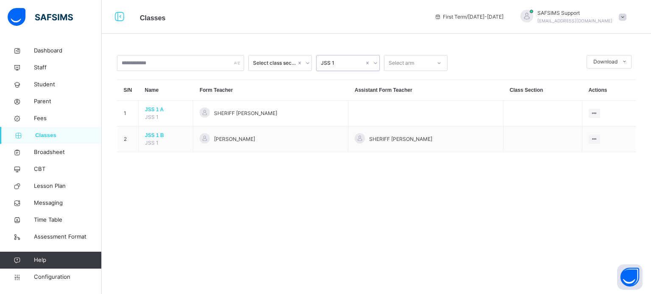
click at [330, 68] on div "JSS 1" at bounding box center [339, 63] width 47 height 13
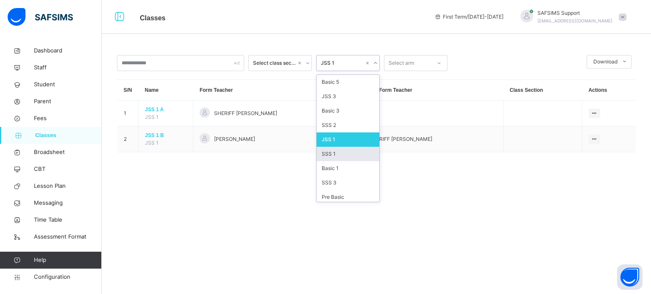
click at [336, 155] on div "SSS 1" at bounding box center [347, 154] width 63 height 14
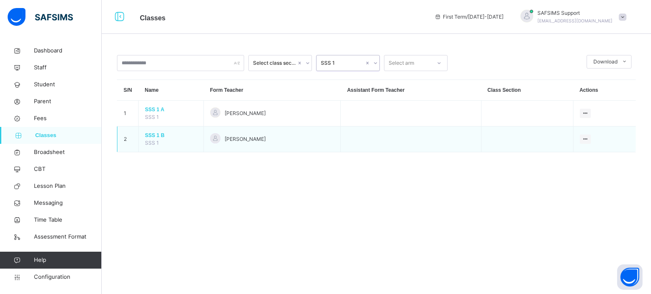
click at [153, 136] on span "SSS 1 B" at bounding box center [171, 136] width 52 height 8
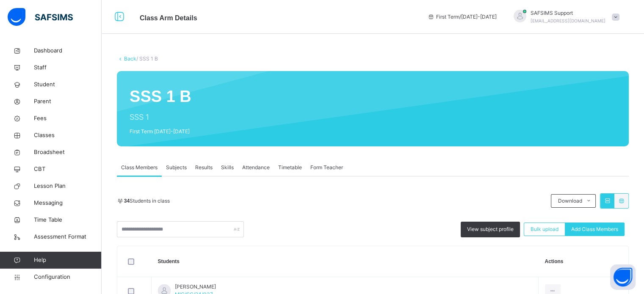
click at [177, 167] on span "Subjects" at bounding box center [176, 168] width 21 height 8
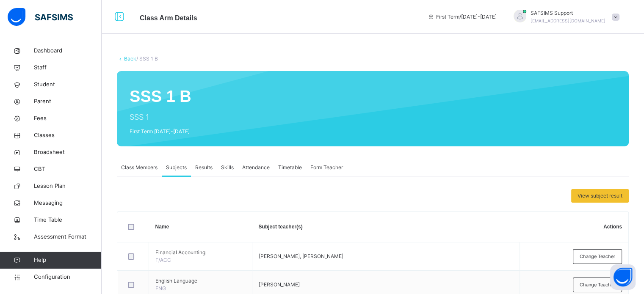
click at [137, 166] on span "Class Members" at bounding box center [139, 168] width 36 height 8
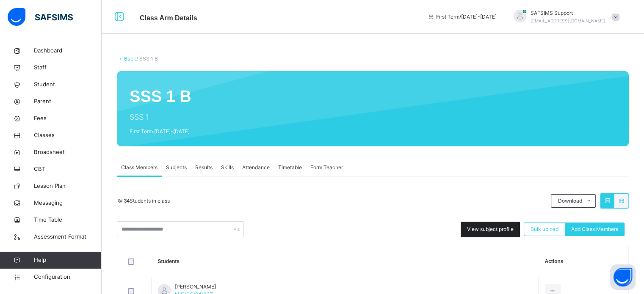
click at [487, 232] on span "View subject profile" at bounding box center [490, 230] width 47 height 8
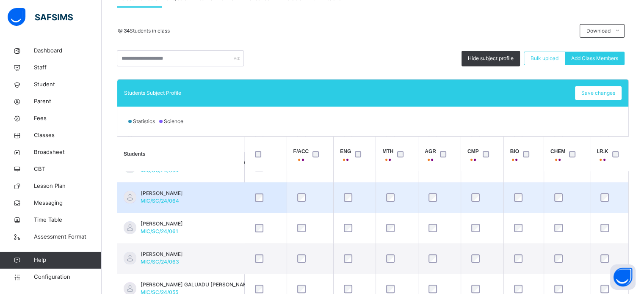
scroll to position [762, 0]
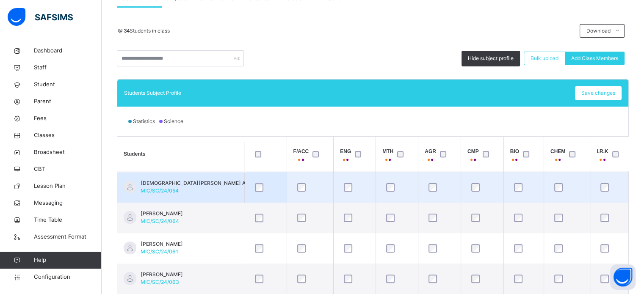
click at [238, 199] on td "MUHAMMAD INUWA AMINU MIC/SC/24/054" at bounding box center [180, 187] width 127 height 30
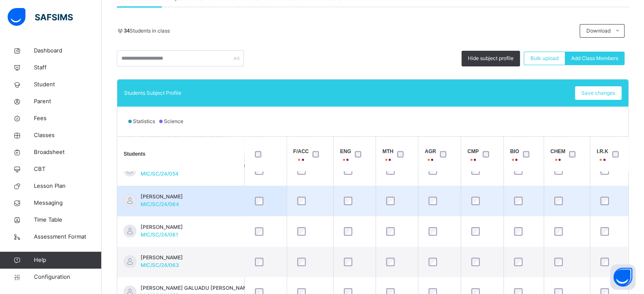
scroll to position [796, 0]
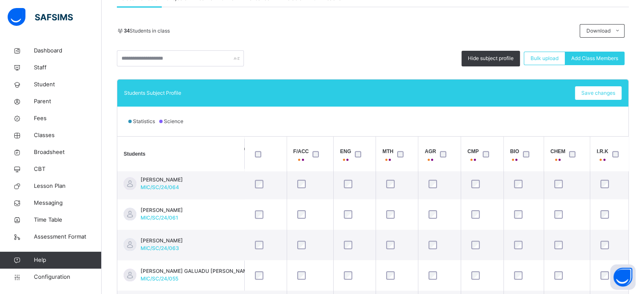
click at [504, 170] on th "CMP" at bounding box center [482, 154] width 43 height 35
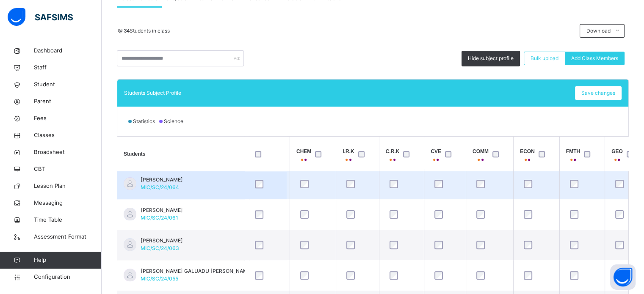
scroll to position [796, 271]
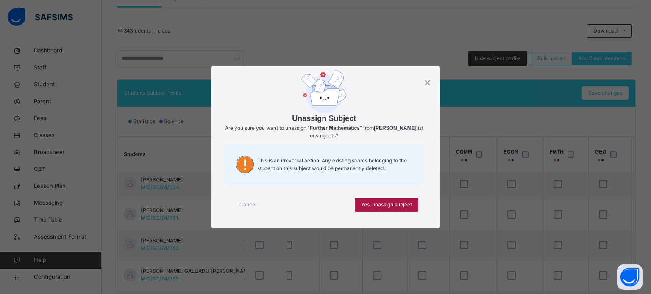
click at [404, 202] on span "Yes, unassign subject" at bounding box center [386, 205] width 51 height 8
click at [407, 207] on span "Yes, unassign subject" at bounding box center [386, 205] width 51 height 8
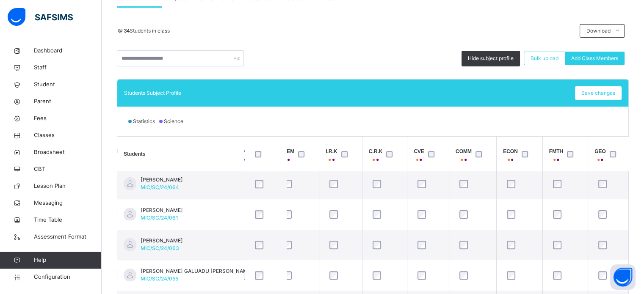
click at [557, 170] on th "FMTH" at bounding box center [565, 154] width 45 height 35
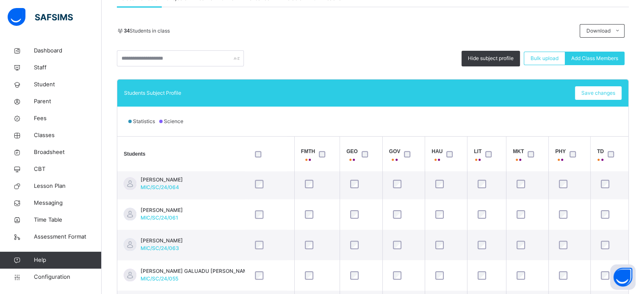
scroll to position [796, 524]
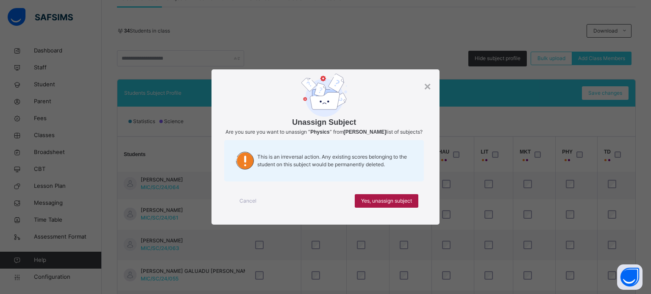
click at [409, 203] on span "Yes, unassign subject" at bounding box center [386, 201] width 51 height 8
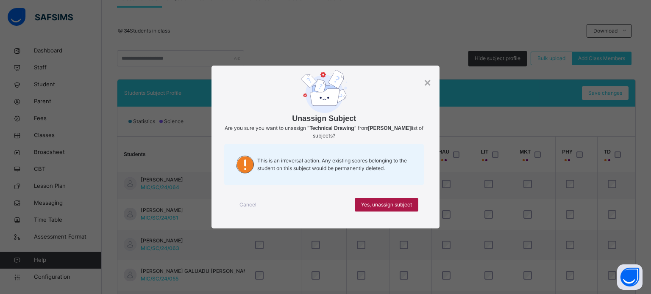
click at [402, 207] on span "Yes, unassign subject" at bounding box center [386, 205] width 51 height 8
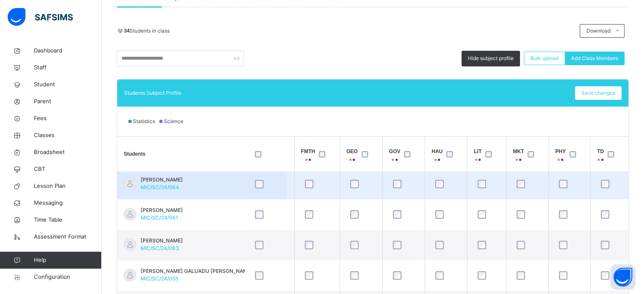
click at [369, 172] on td at bounding box center [361, 184] width 43 height 30
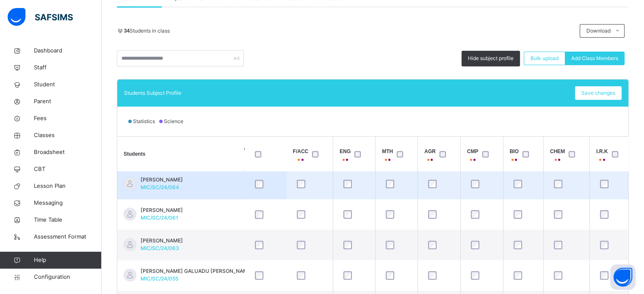
scroll to position [796, 0]
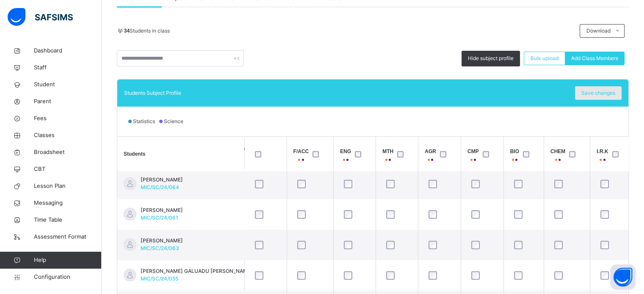
click at [591, 89] on span "Save changes" at bounding box center [599, 93] width 34 height 8
